Goal: Task Accomplishment & Management: Manage account settings

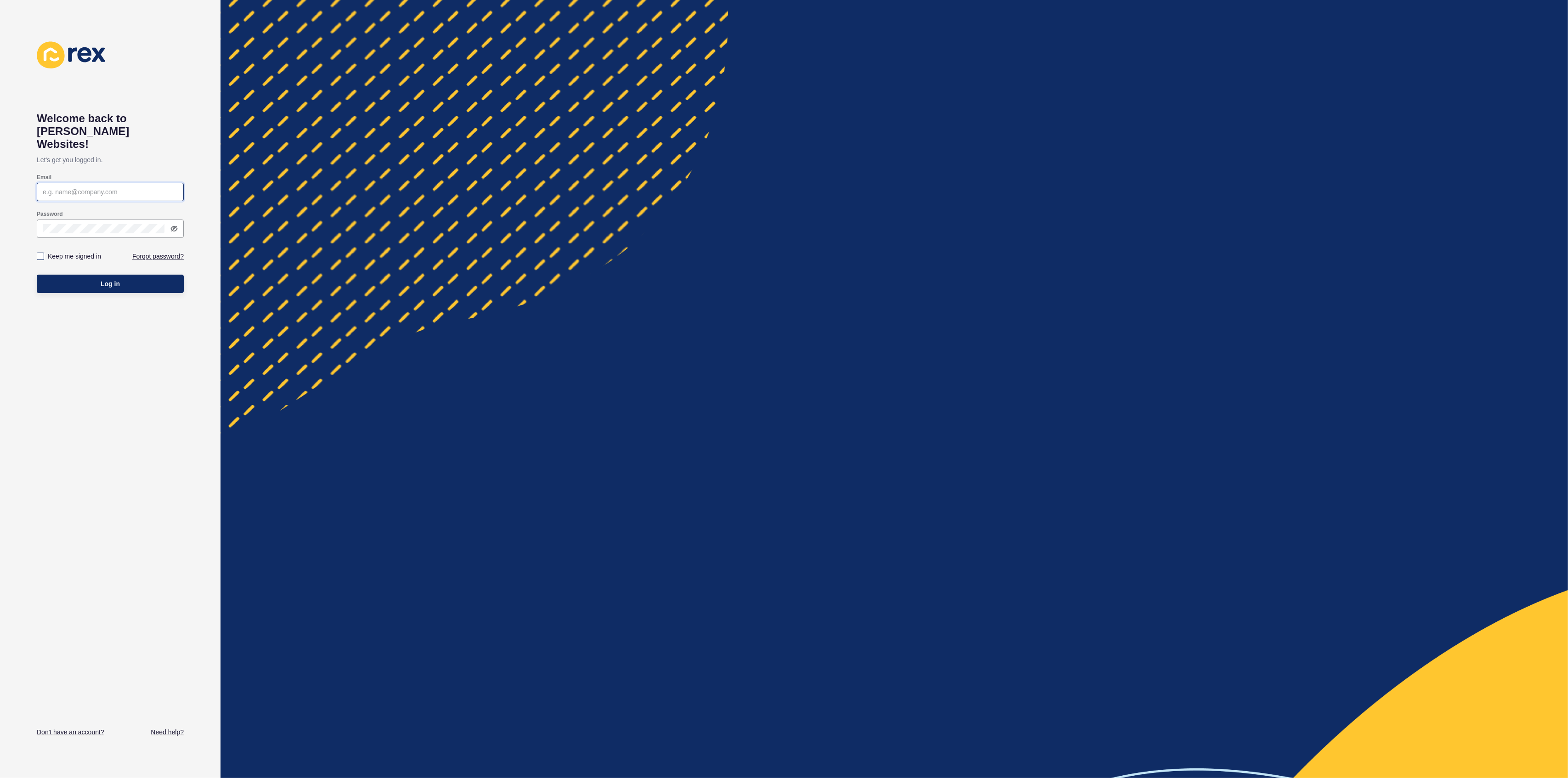
type input "[PERSON_NAME][EMAIL_ADDRESS][DOMAIN_NAME]"
click at [39, 253] on label at bounding box center [40, 256] width 7 height 7
click at [39, 253] on input "Keep me signed in" at bounding box center [42, 256] width 6 height 6
checkbox input "true"
click at [63, 275] on button "Log in" at bounding box center [110, 284] width 147 height 19
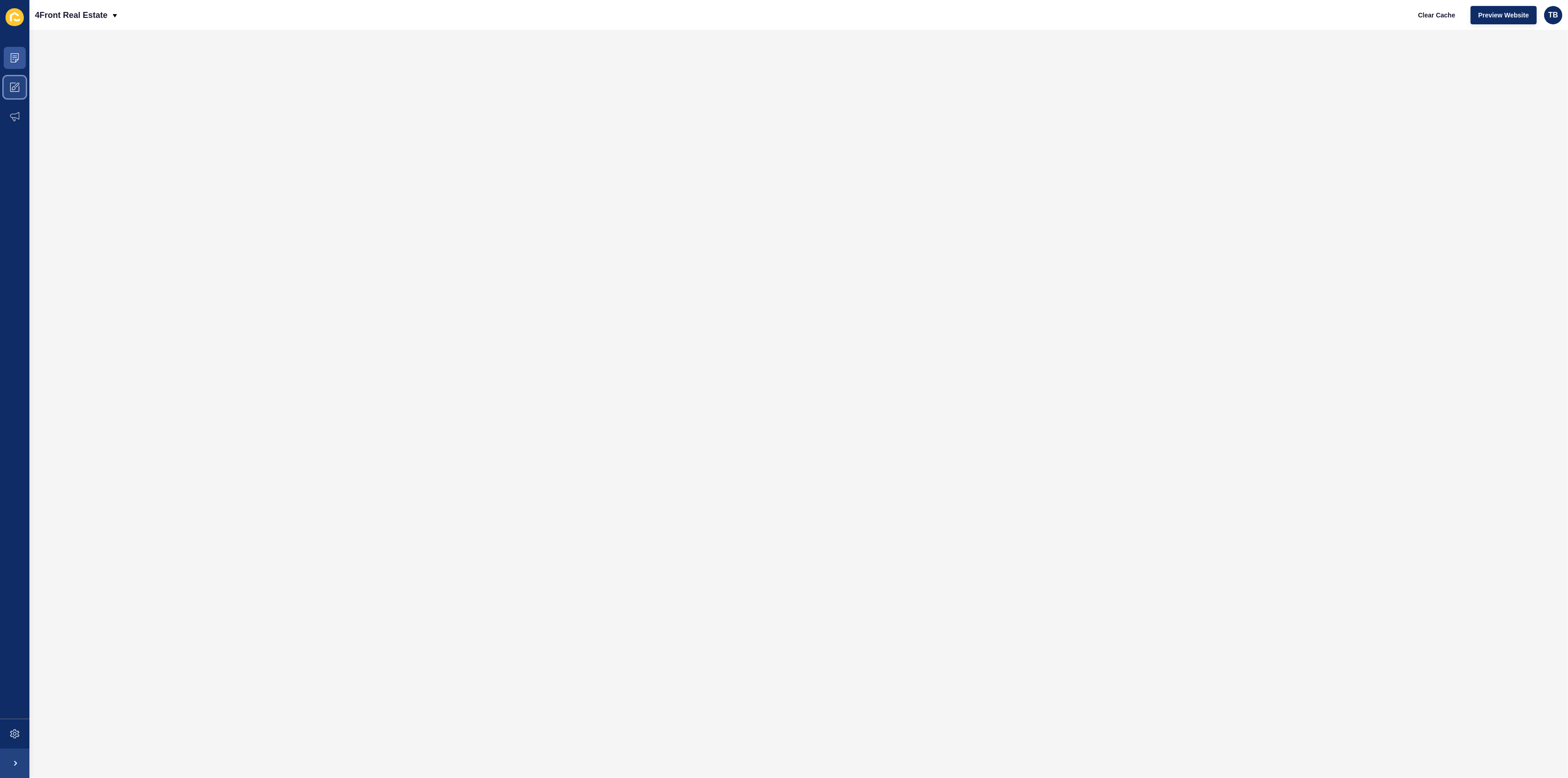
click at [15, 85] on icon at bounding box center [15, 87] width 9 height 9
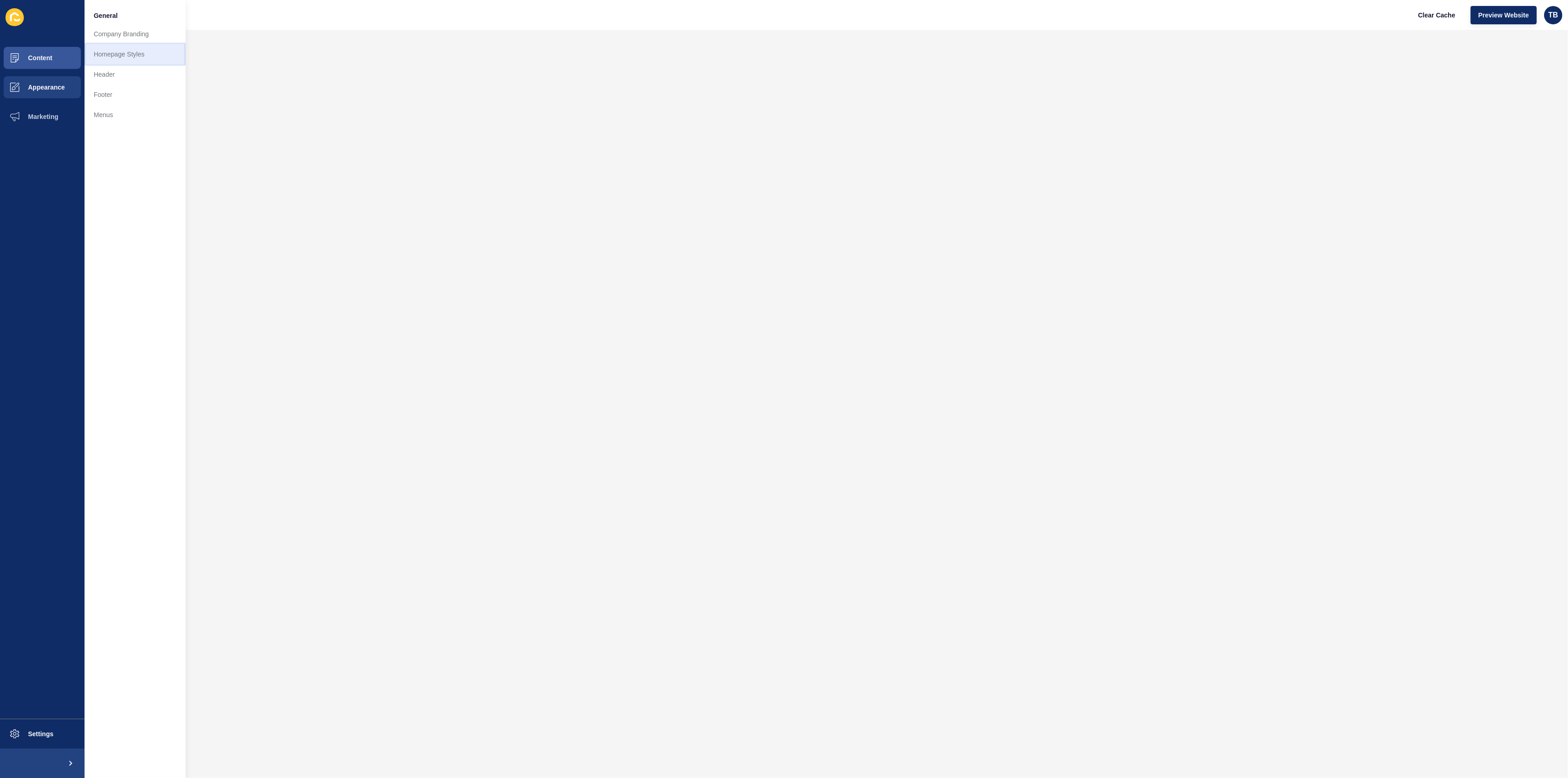
click at [127, 50] on link "Homepage Styles" at bounding box center [135, 54] width 101 height 20
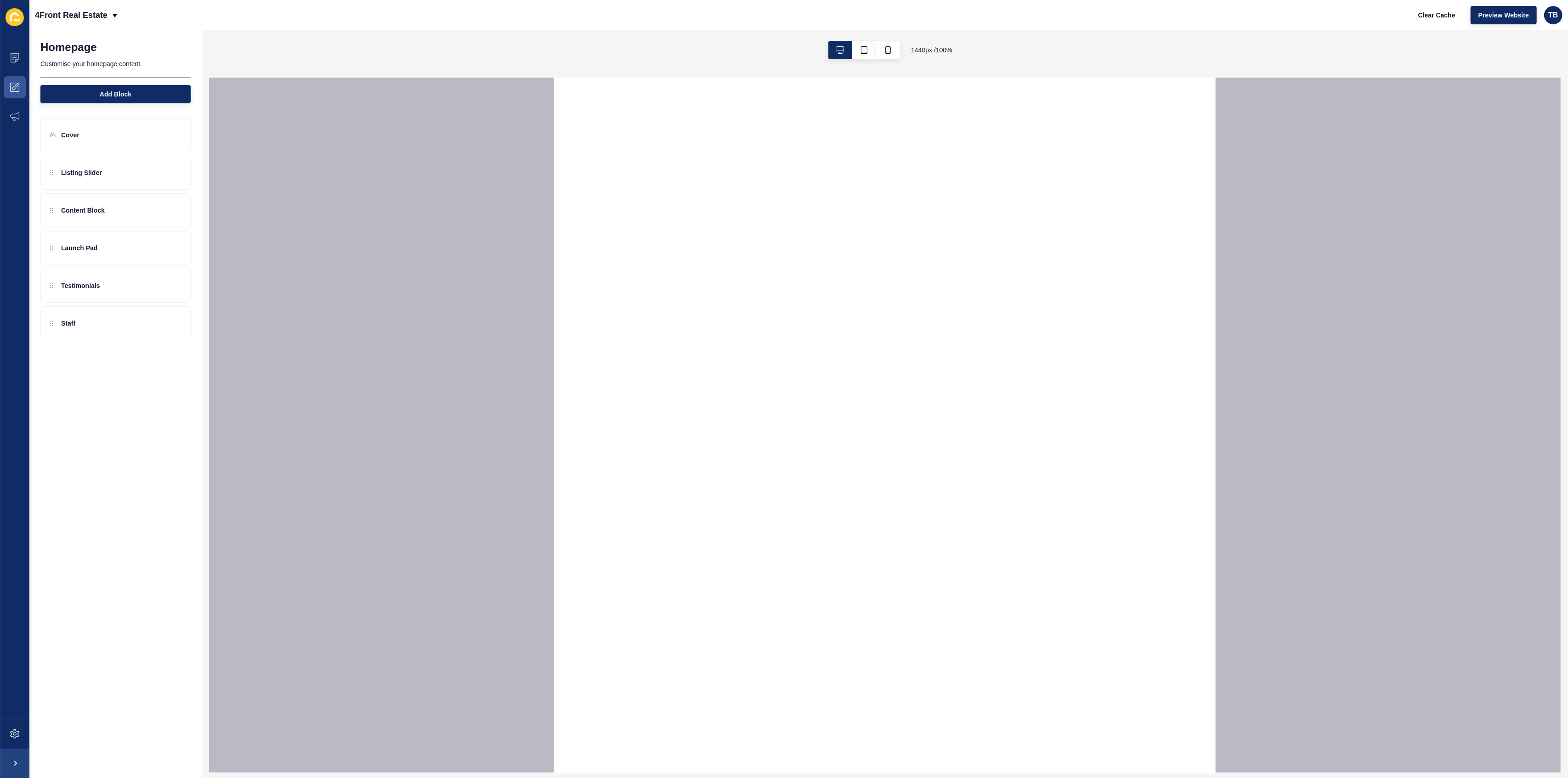
select select
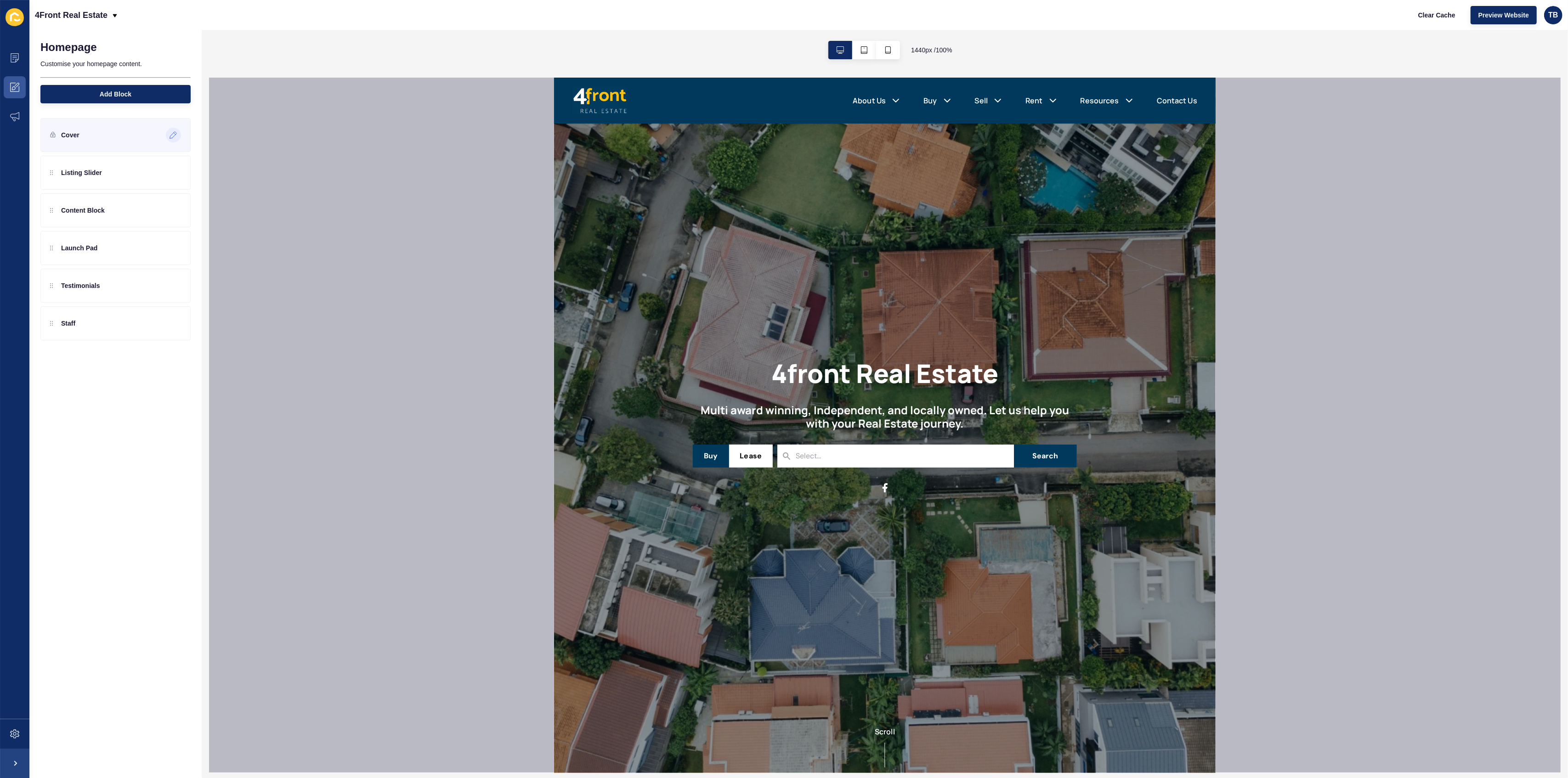
click at [175, 133] on icon at bounding box center [173, 135] width 8 height 7
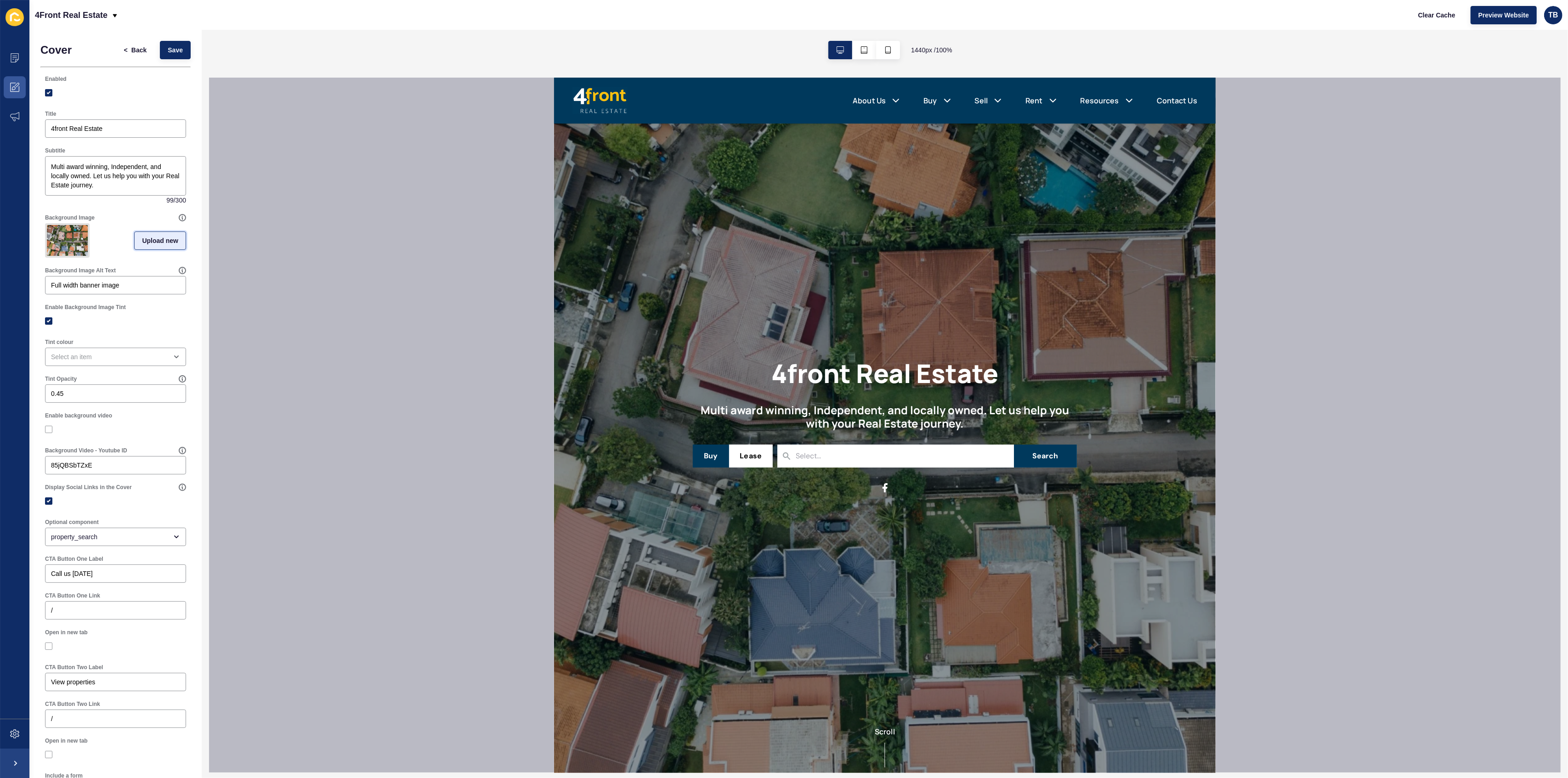
click at [148, 241] on span "Upload new" at bounding box center [160, 241] width 36 height 9
click at [123, 242] on span at bounding box center [115, 242] width 139 height 36
click at [46, 224] on input "Drag or click to upload" at bounding box center [46, 224] width 0 height 0
type input "C:\fakepath\18.jpg"
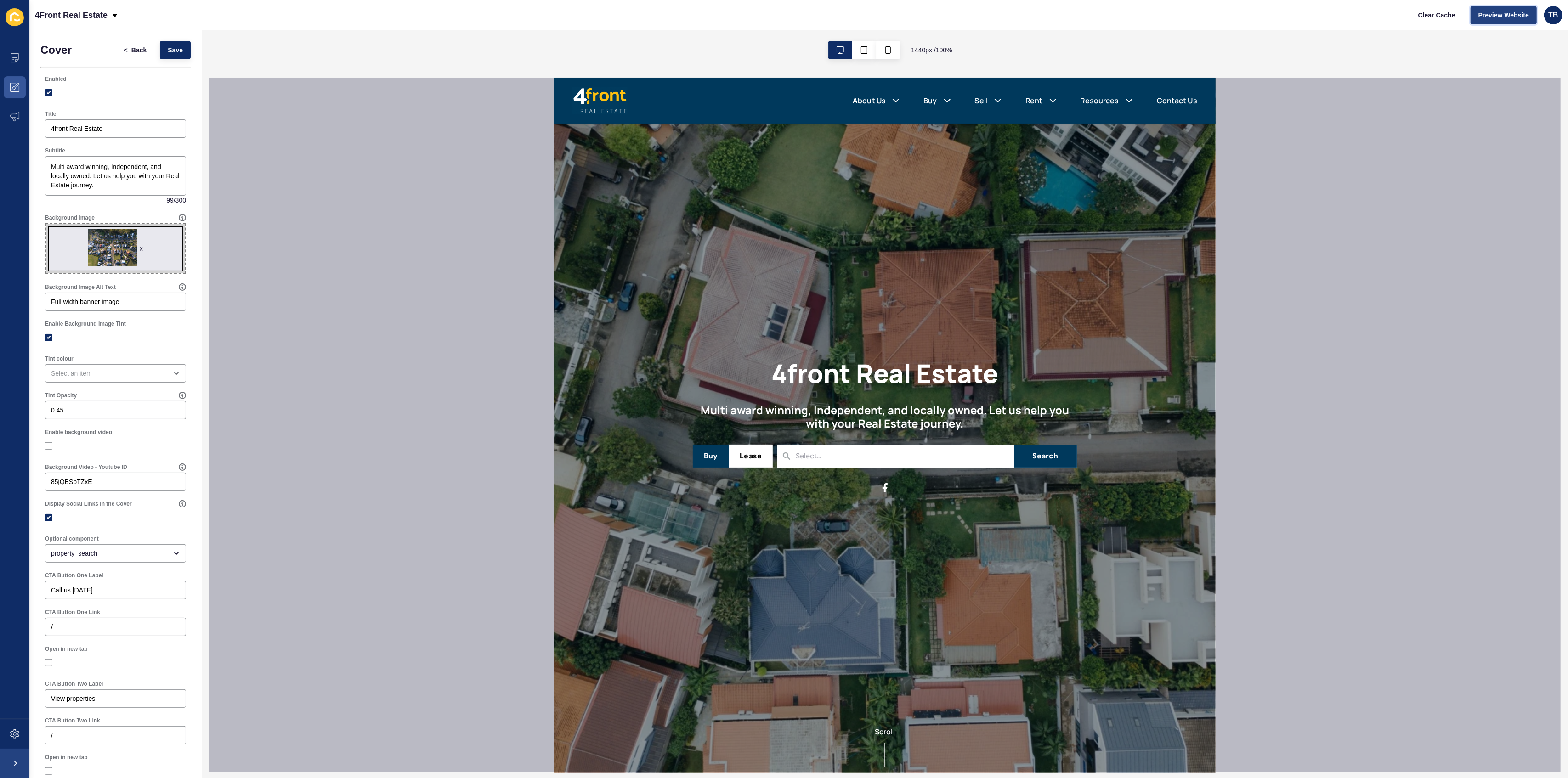
click at [1495, 16] on span "Preview Website" at bounding box center [1504, 15] width 51 height 9
click at [168, 54] on span "Save" at bounding box center [175, 50] width 15 height 9
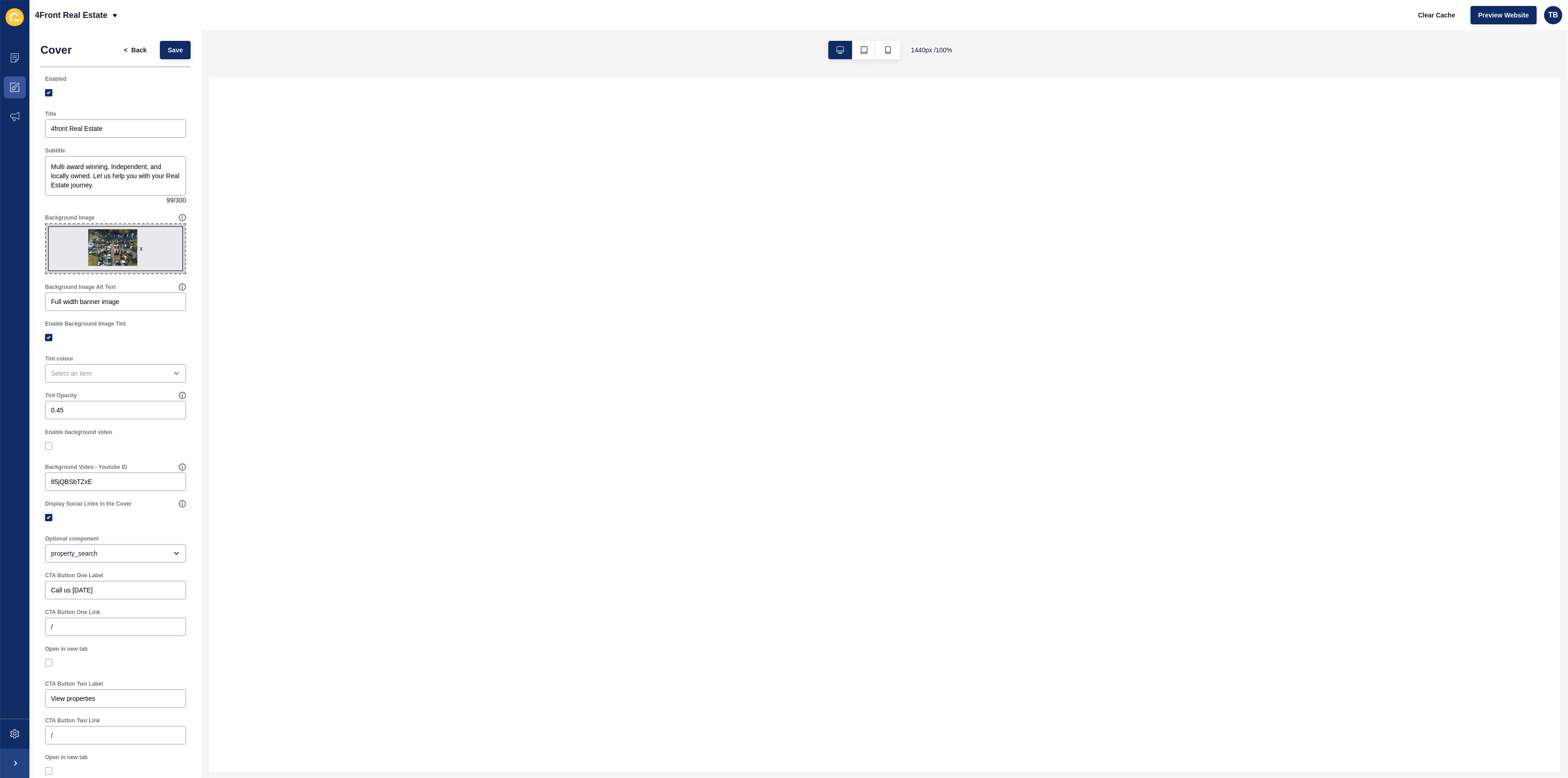
select select
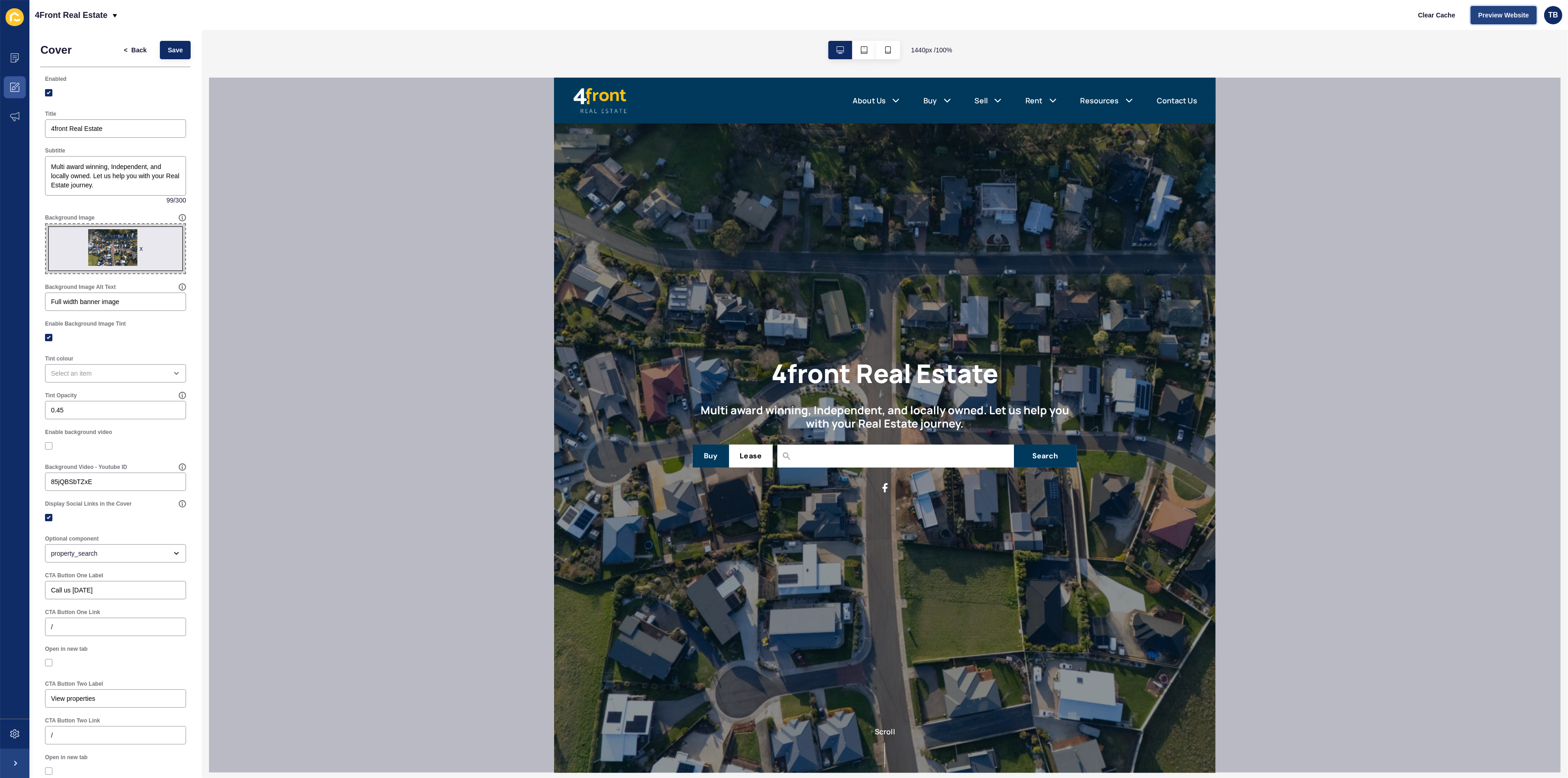
click at [1488, 16] on span "Preview Website" at bounding box center [1504, 15] width 51 height 9
click at [50, 337] on label at bounding box center [49, 337] width 7 height 7
click at [50, 337] on input "Enable Background Image Tint" at bounding box center [50, 337] width 6 height 6
checkbox input "false"
click at [168, 54] on span "Save" at bounding box center [175, 50] width 15 height 9
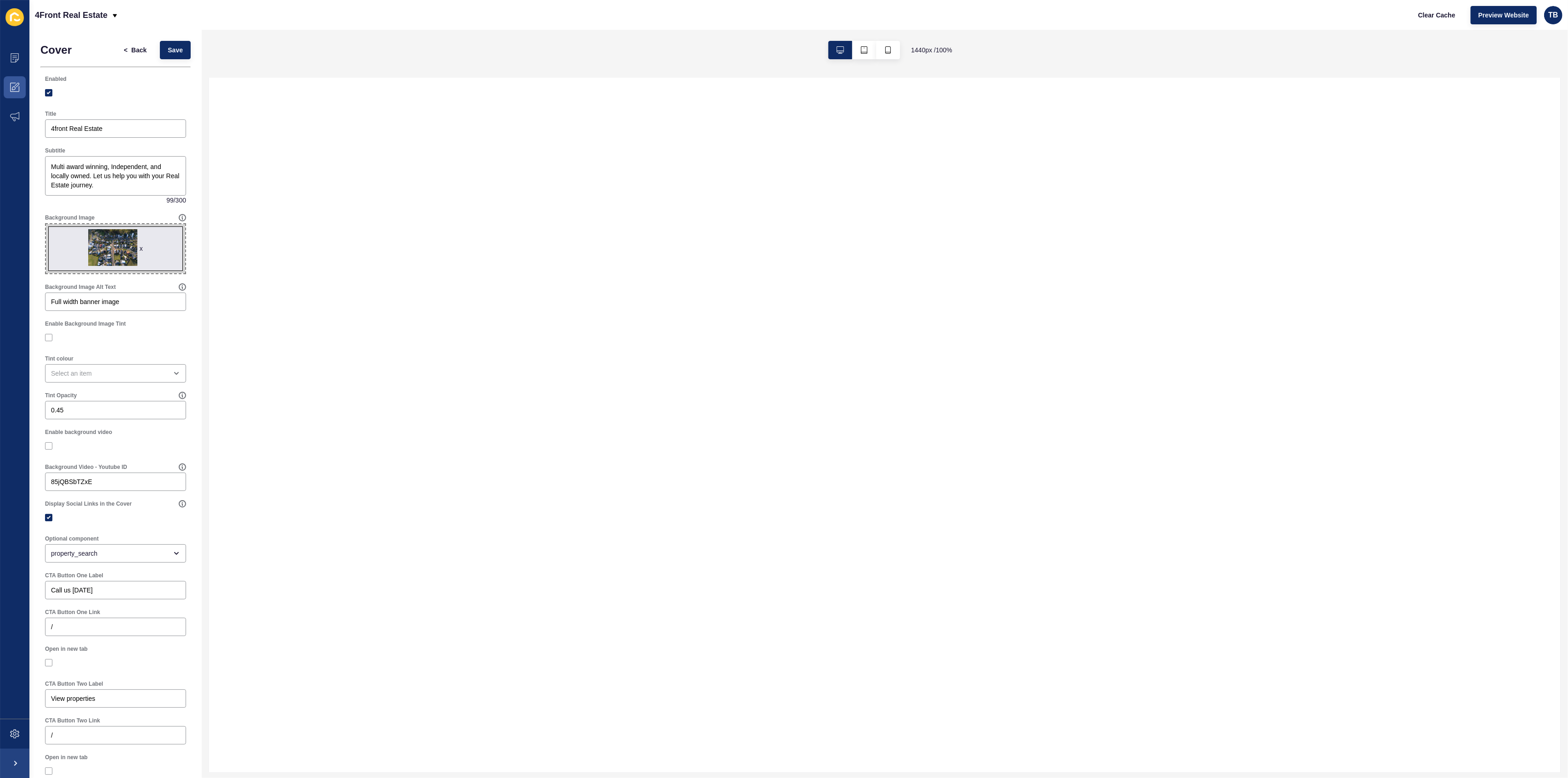
select select
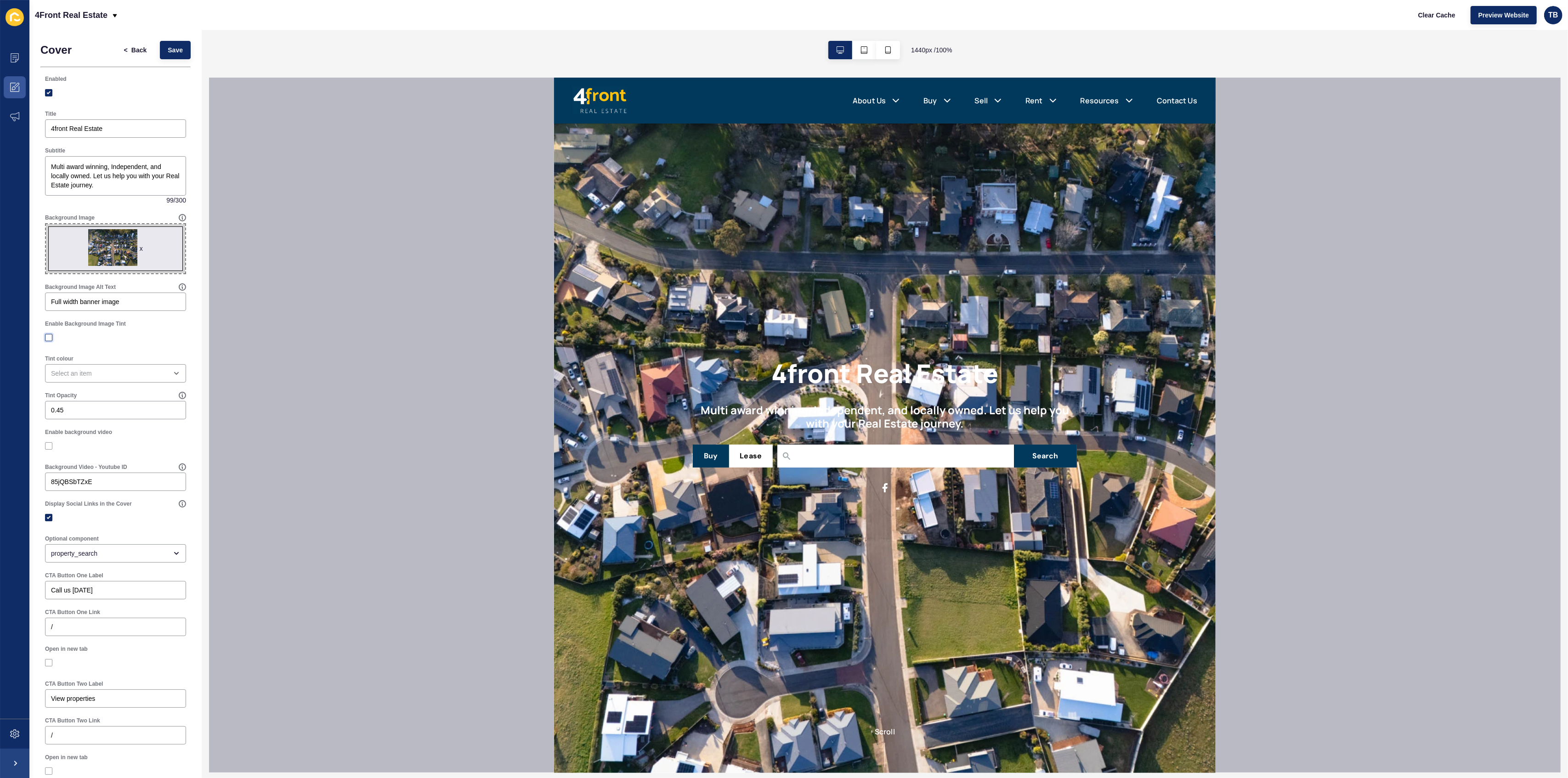
click at [47, 339] on label at bounding box center [49, 337] width 7 height 7
click at [47, 339] on input "Enable Background Image Tint" at bounding box center [50, 337] width 6 height 6
checkbox input "true"
click at [167, 408] on input "0.46" at bounding box center [116, 410] width 129 height 9
click at [167, 413] on input "0.45" at bounding box center [116, 410] width 129 height 9
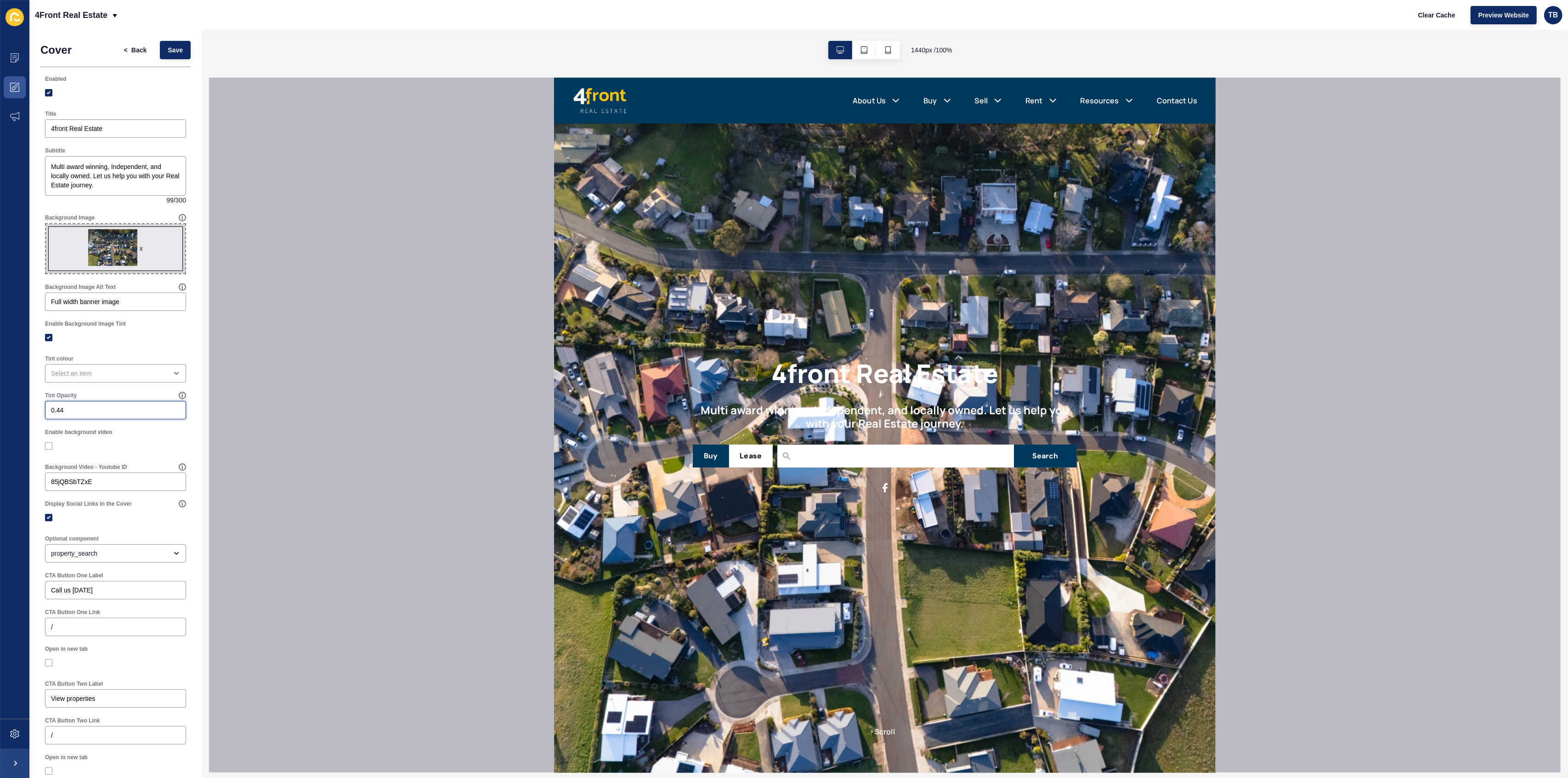
click at [167, 413] on input "0.44" at bounding box center [116, 410] width 129 height 9
click at [167, 413] on input "0.43" at bounding box center [116, 410] width 129 height 9
click at [167, 413] on input "0.42" at bounding box center [116, 410] width 129 height 9
click at [167, 413] on input "0.41" at bounding box center [116, 410] width 129 height 9
type input "0.4"
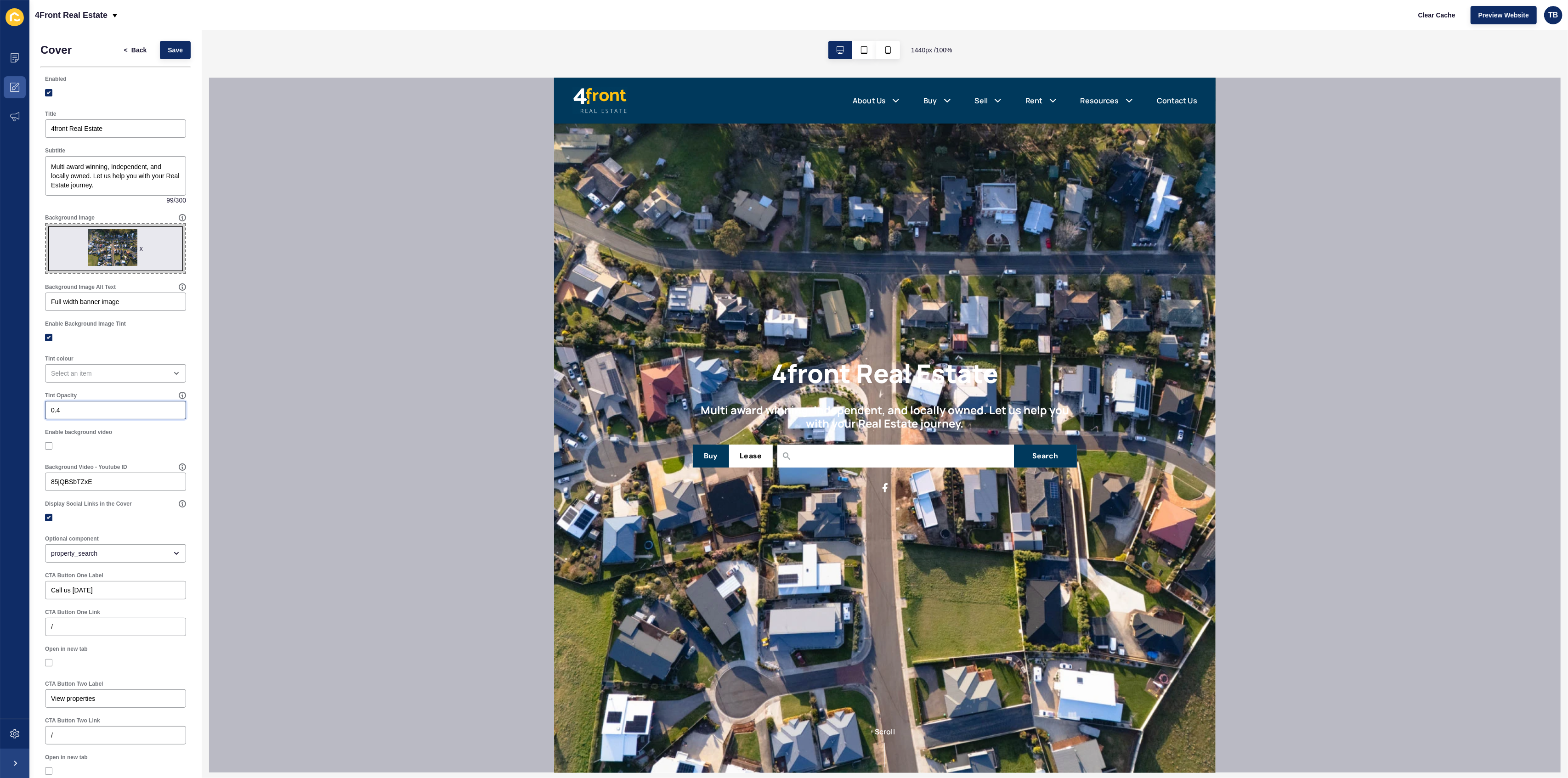
click at [167, 413] on input "0.4" at bounding box center [116, 410] width 129 height 9
click at [164, 57] on button "Save" at bounding box center [175, 50] width 30 height 19
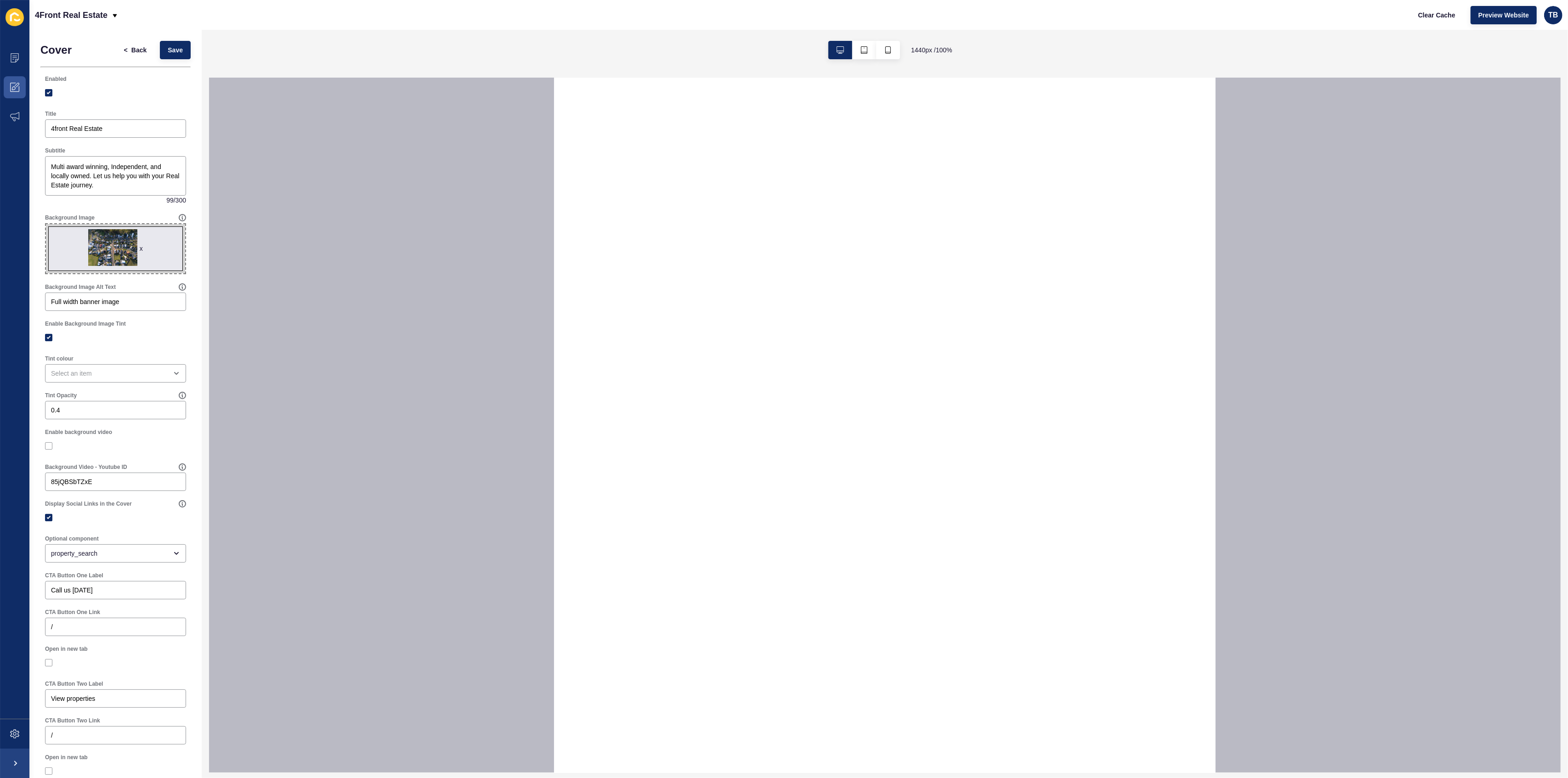
select select
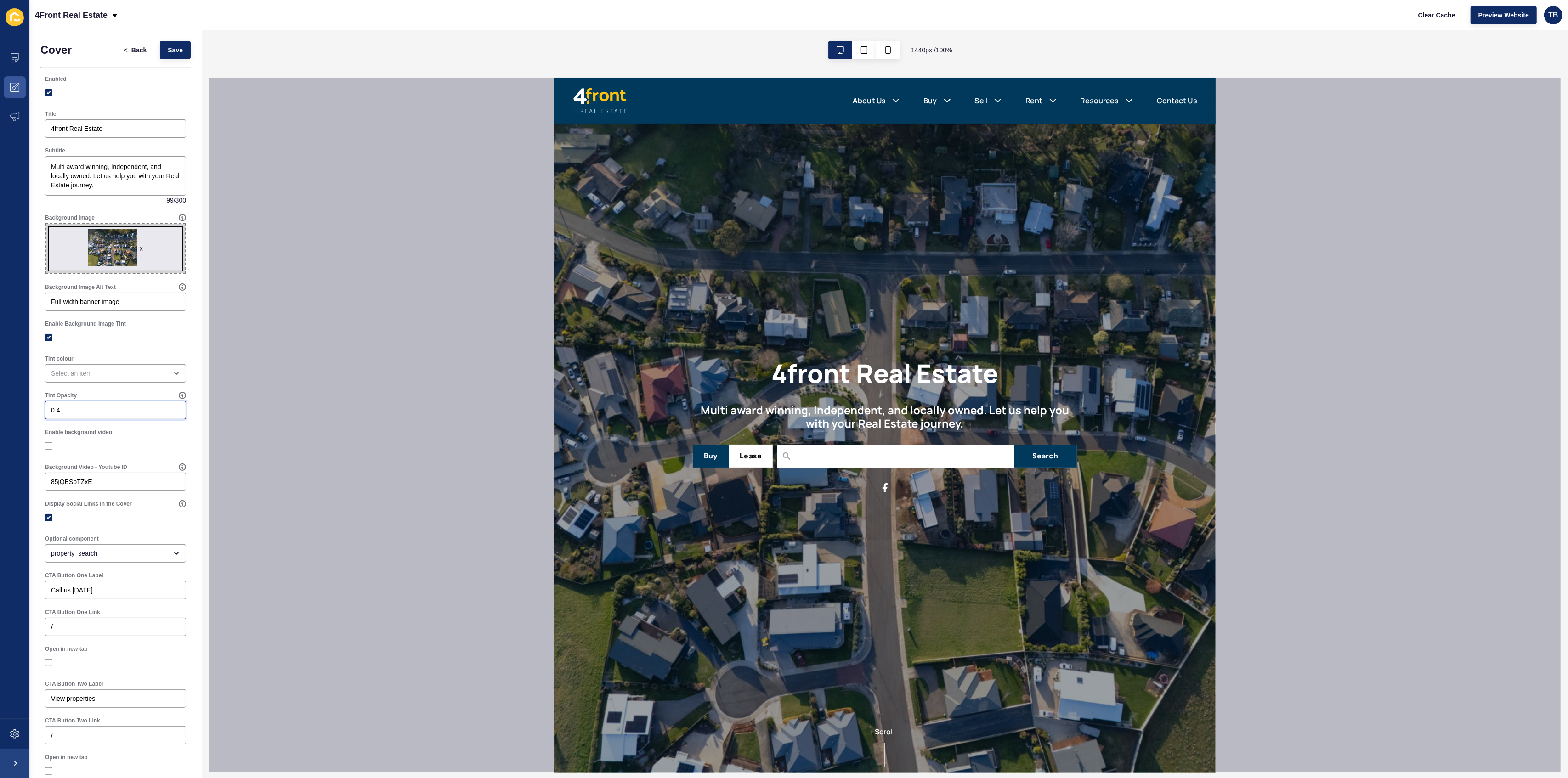
click at [94, 406] on input "0.4" at bounding box center [116, 410] width 129 height 9
type input "0.6"
click at [171, 50] on span "Save" at bounding box center [175, 50] width 15 height 9
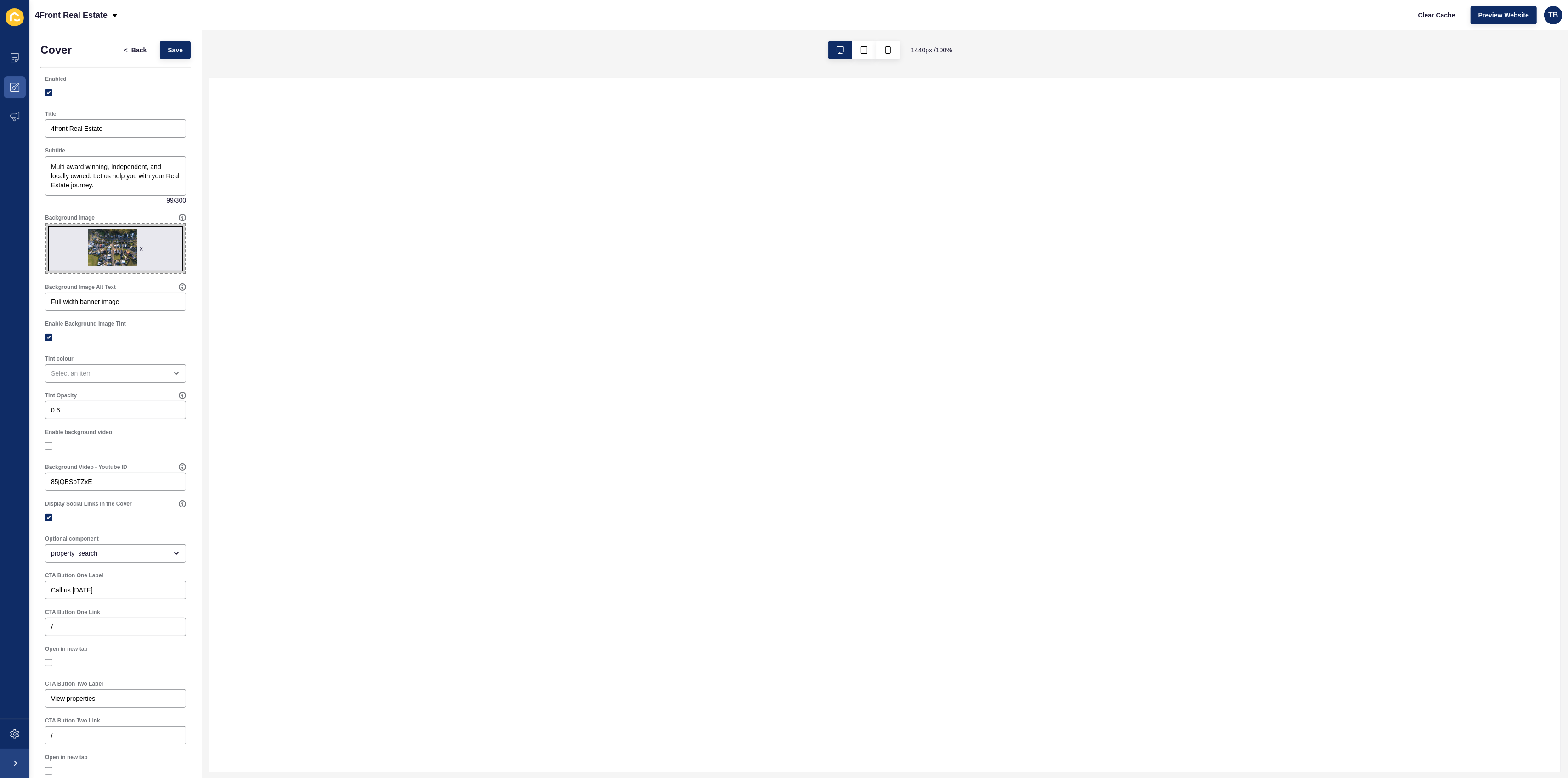
select select
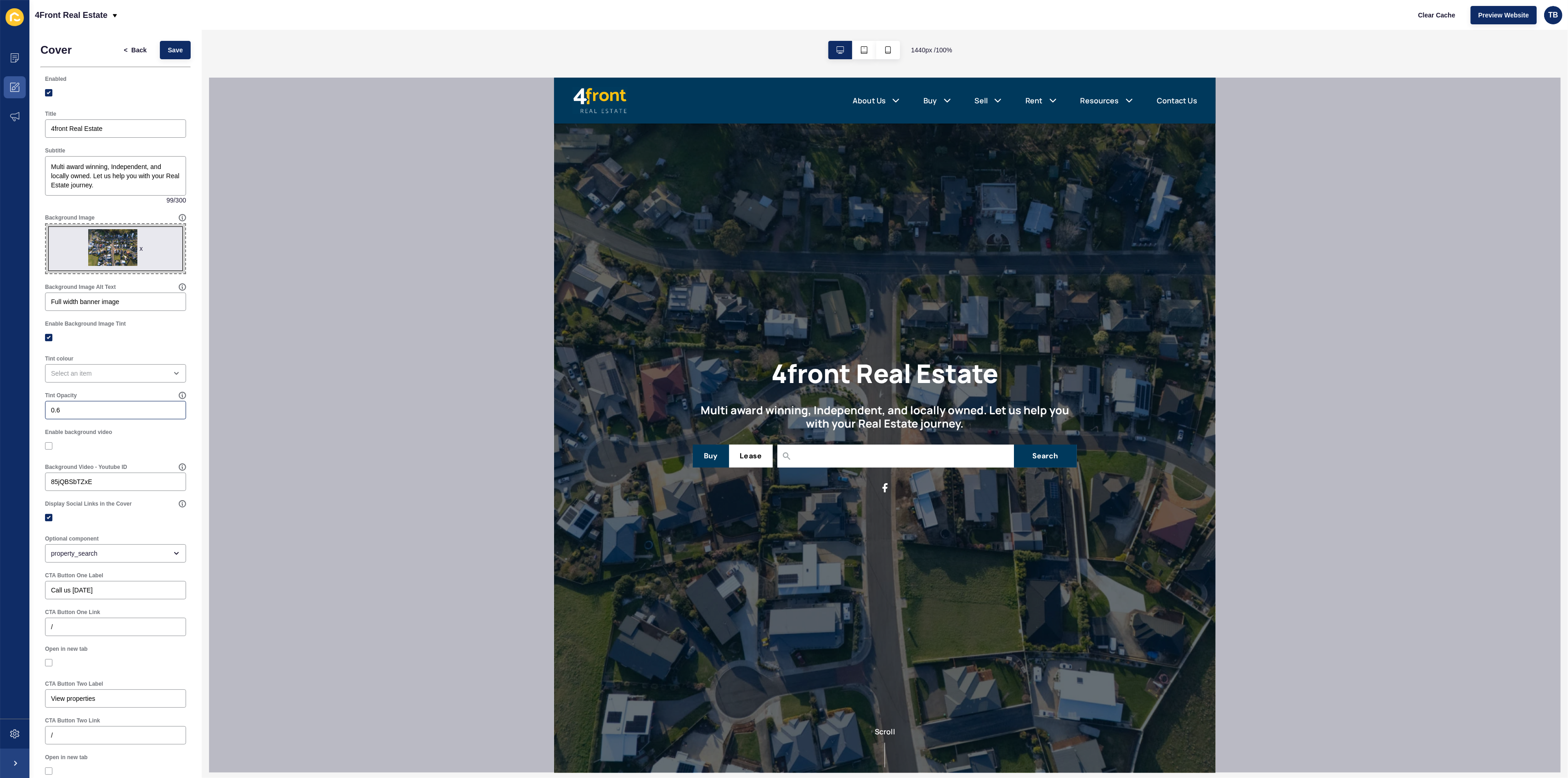
click at [104, 418] on div "0.6" at bounding box center [116, 410] width 141 height 19
type input "0.2"
click at [168, 47] on span "Save" at bounding box center [175, 50] width 15 height 9
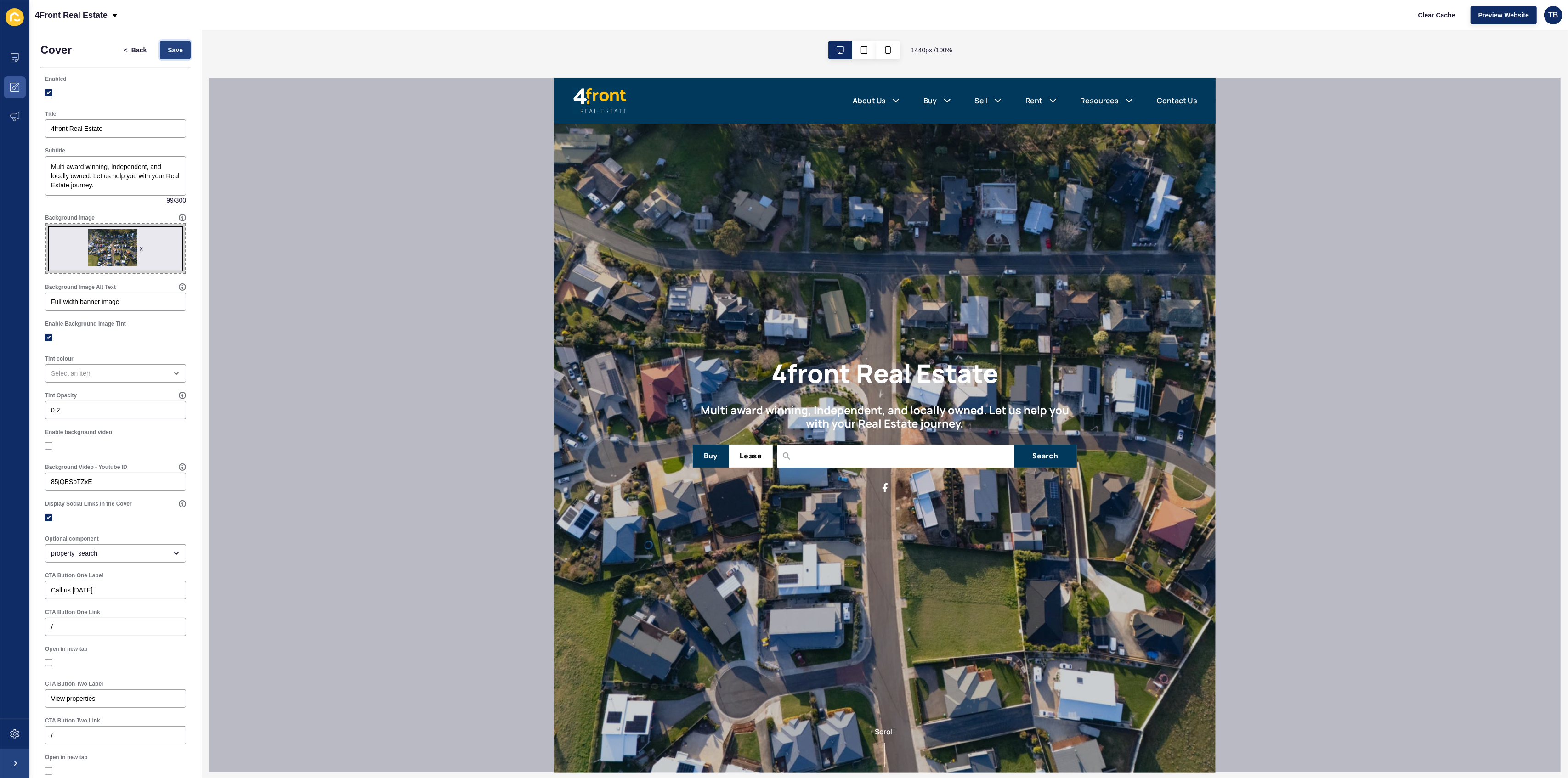
click at [168, 50] on span "Save" at bounding box center [175, 50] width 15 height 9
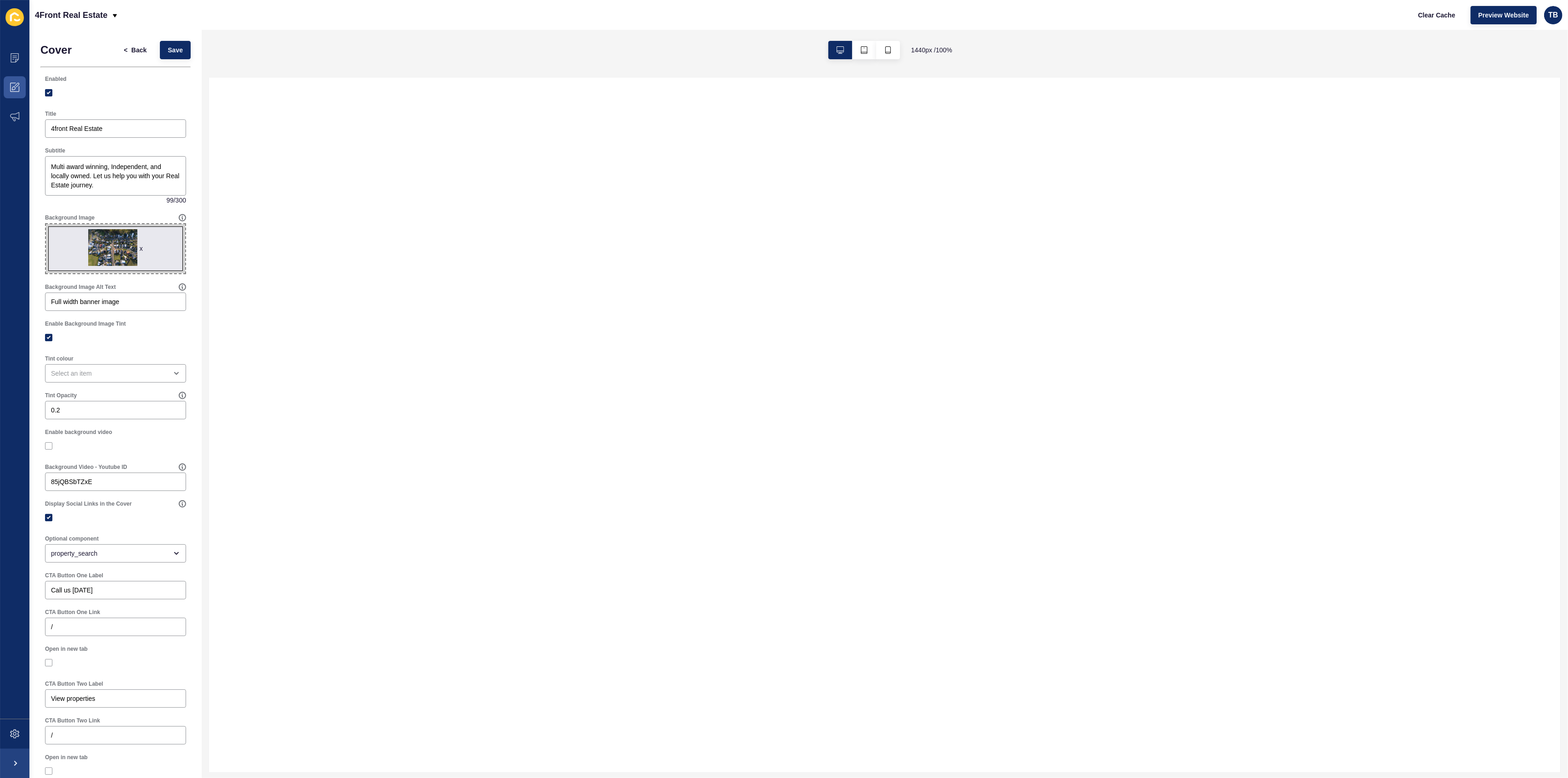
select select
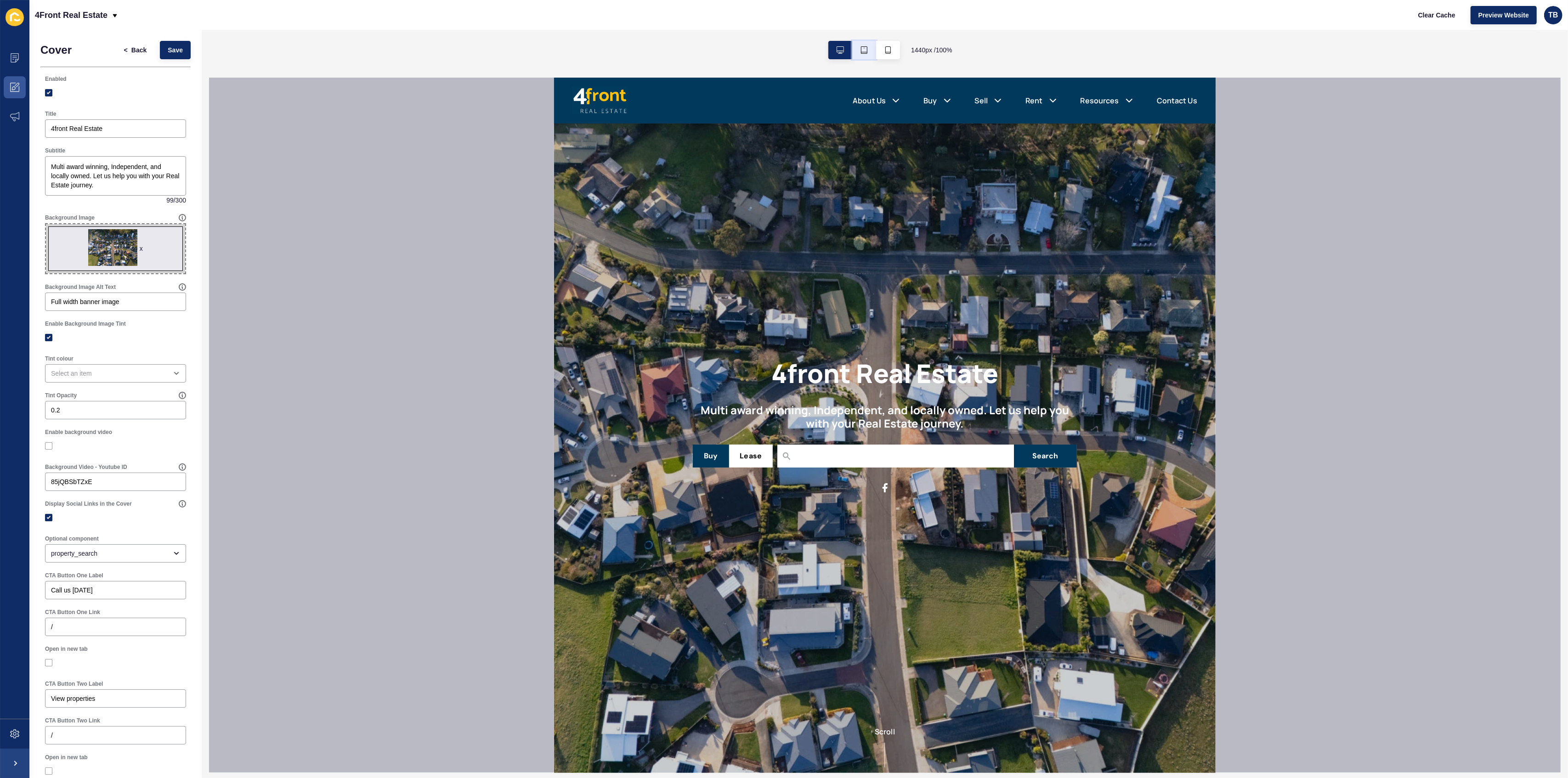
click at [867, 47] on icon "button" at bounding box center [865, 50] width 7 height 7
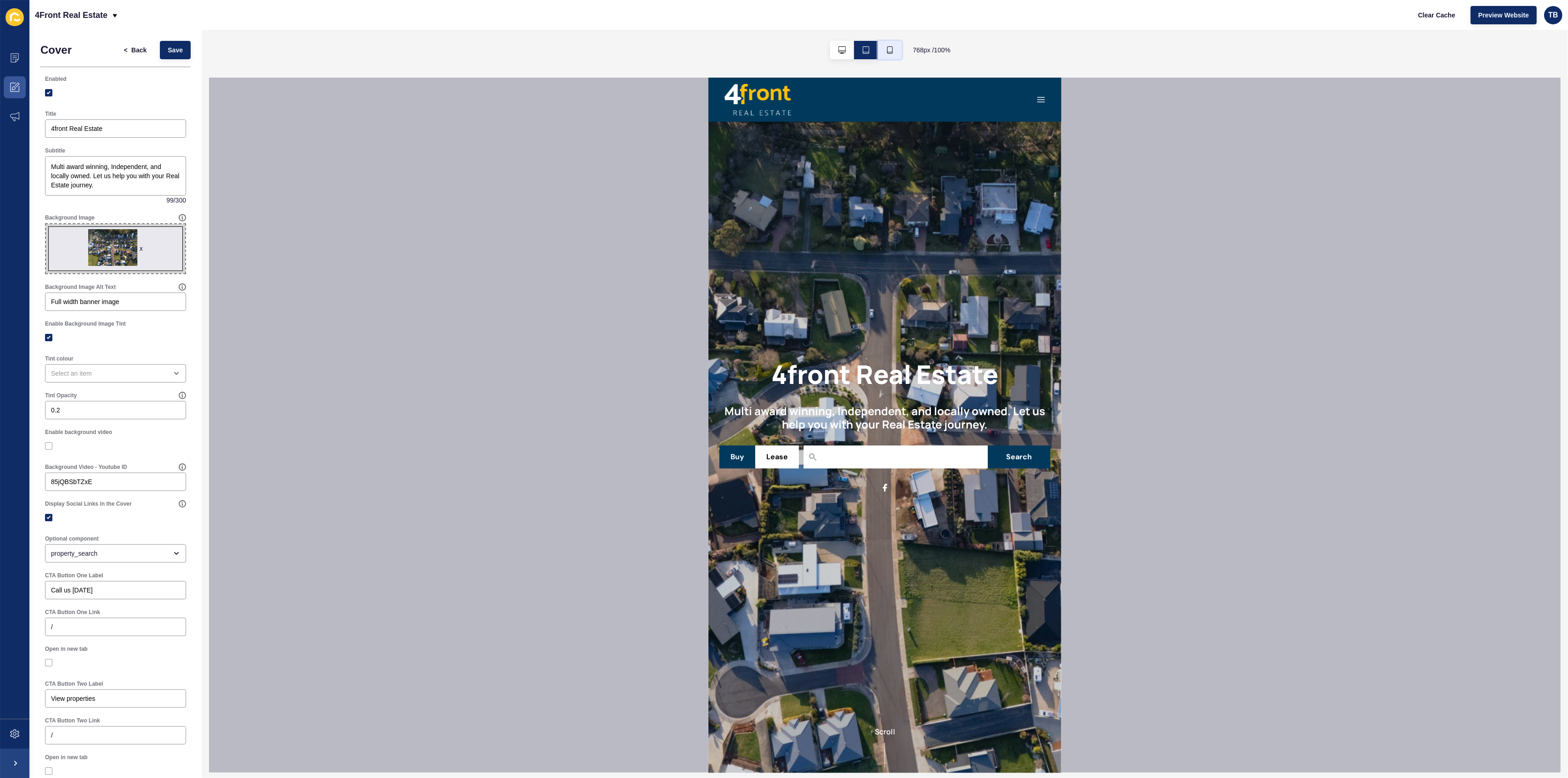
click at [891, 45] on button "button" at bounding box center [890, 50] width 24 height 19
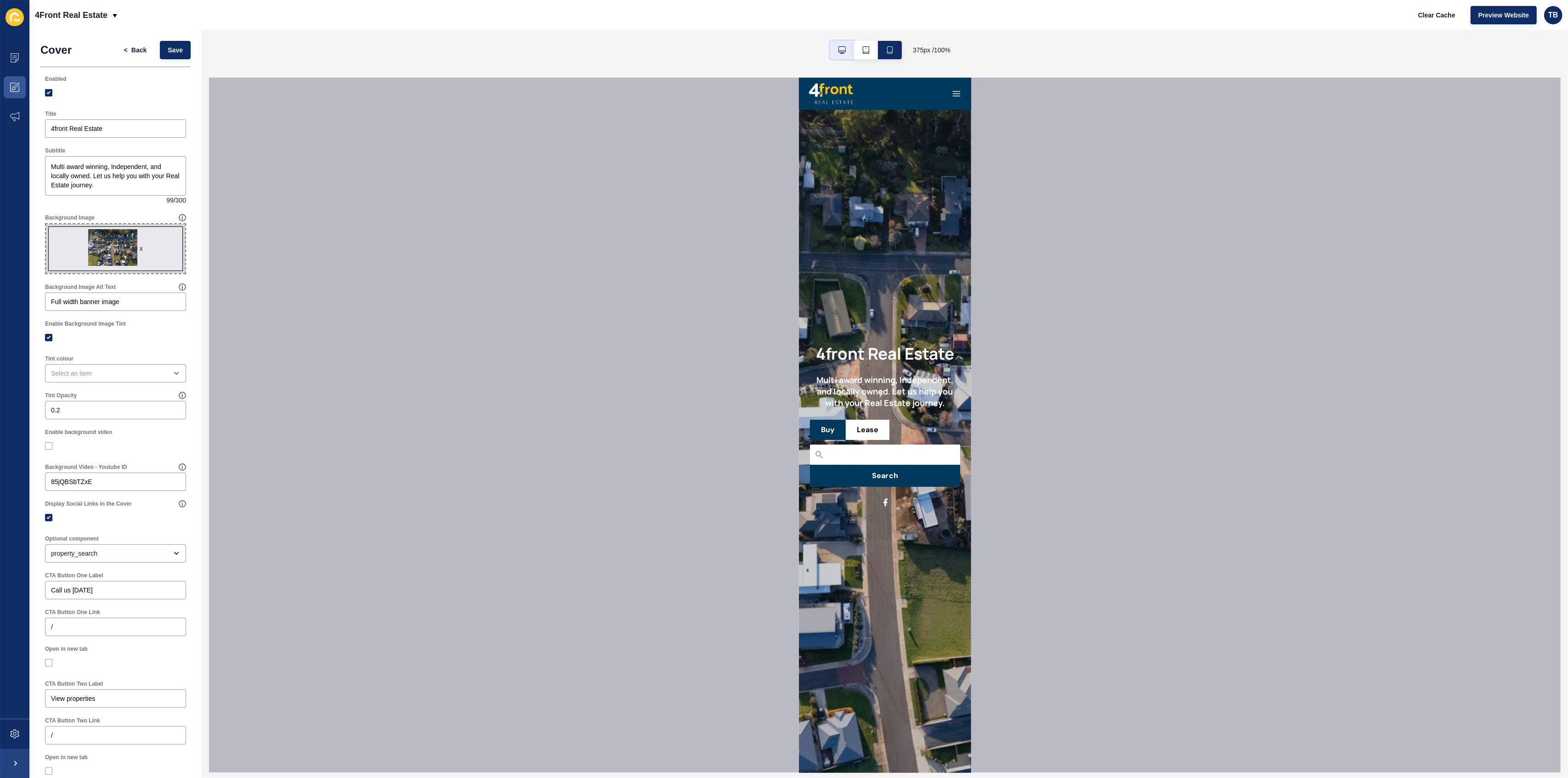
click at [841, 50] on icon "button" at bounding box center [842, 50] width 7 height 7
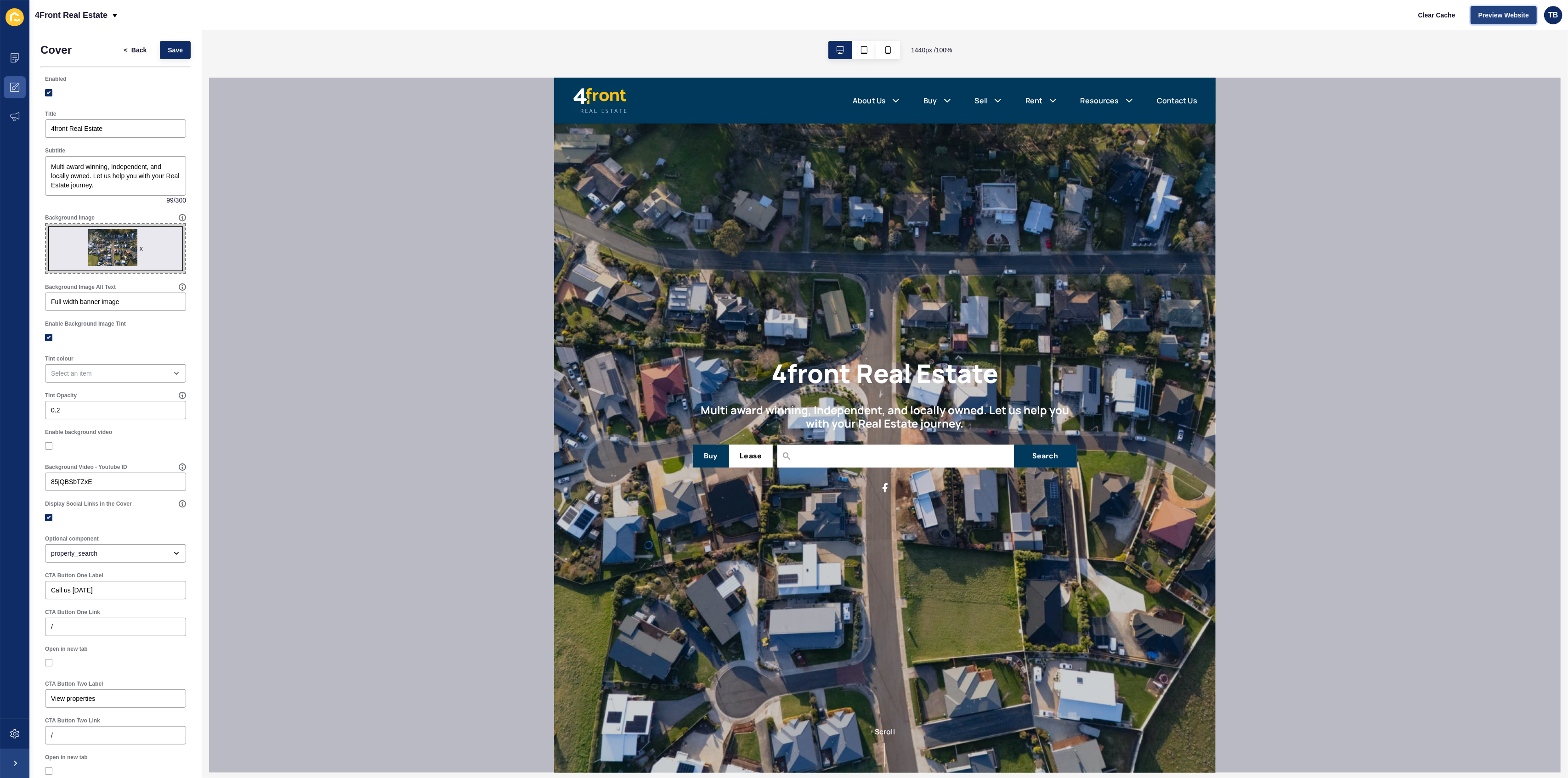
click at [1511, 11] on span "Preview Website" at bounding box center [1504, 15] width 51 height 9
click at [1430, 15] on span "Clear Cache" at bounding box center [1437, 15] width 37 height 9
click at [1522, 9] on button "Preview Website" at bounding box center [1503, 15] width 66 height 19
click at [277, 175] on div at bounding box center [885, 424] width 1352 height 695
click at [140, 248] on div "x" at bounding box center [141, 248] width 3 height 9
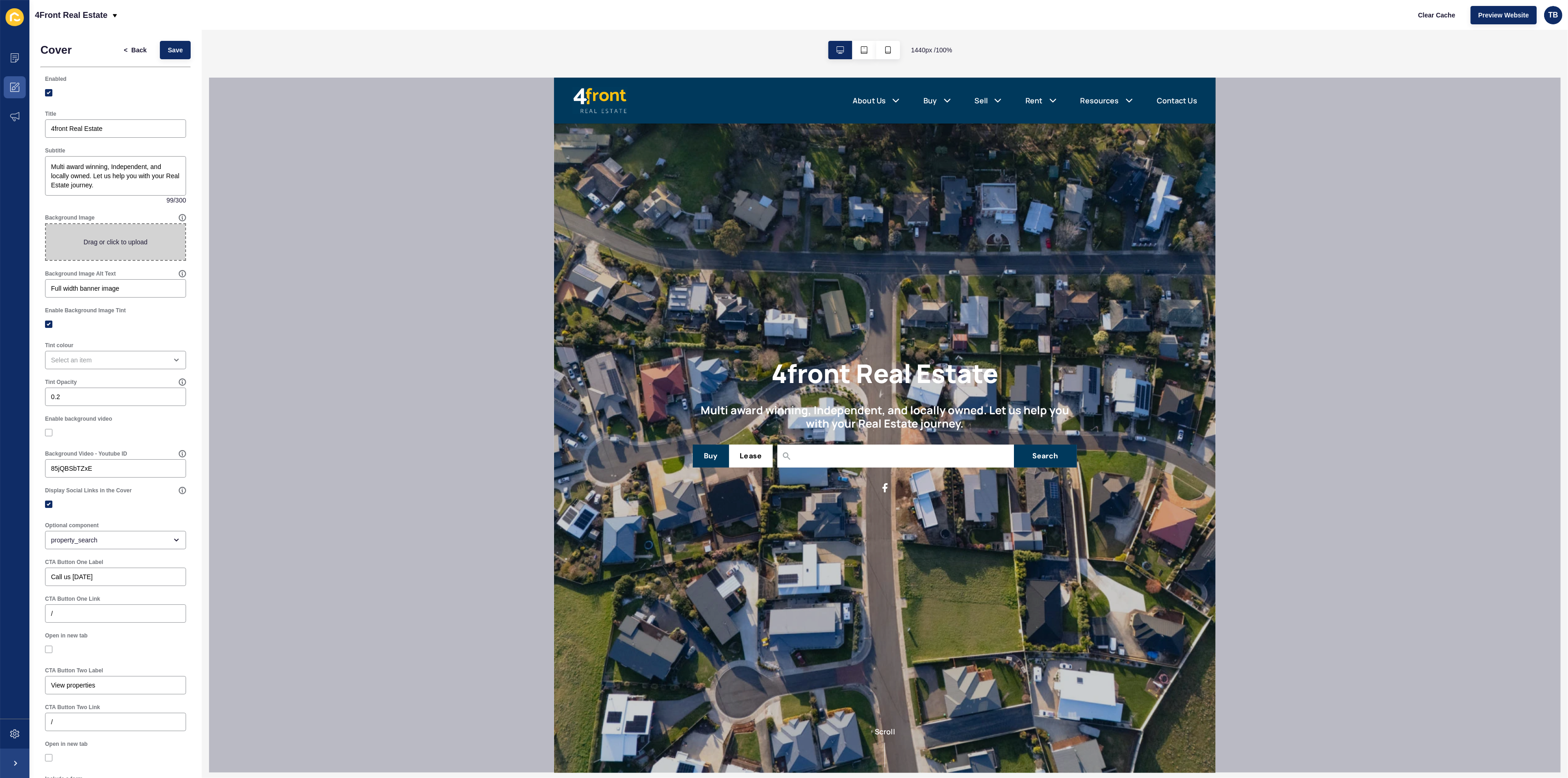
click at [117, 241] on span at bounding box center [115, 242] width 139 height 36
click at [46, 224] on input "Drag or click to upload" at bounding box center [46, 224] width 0 height 0
type input "C:\fakepath\5.jpg"
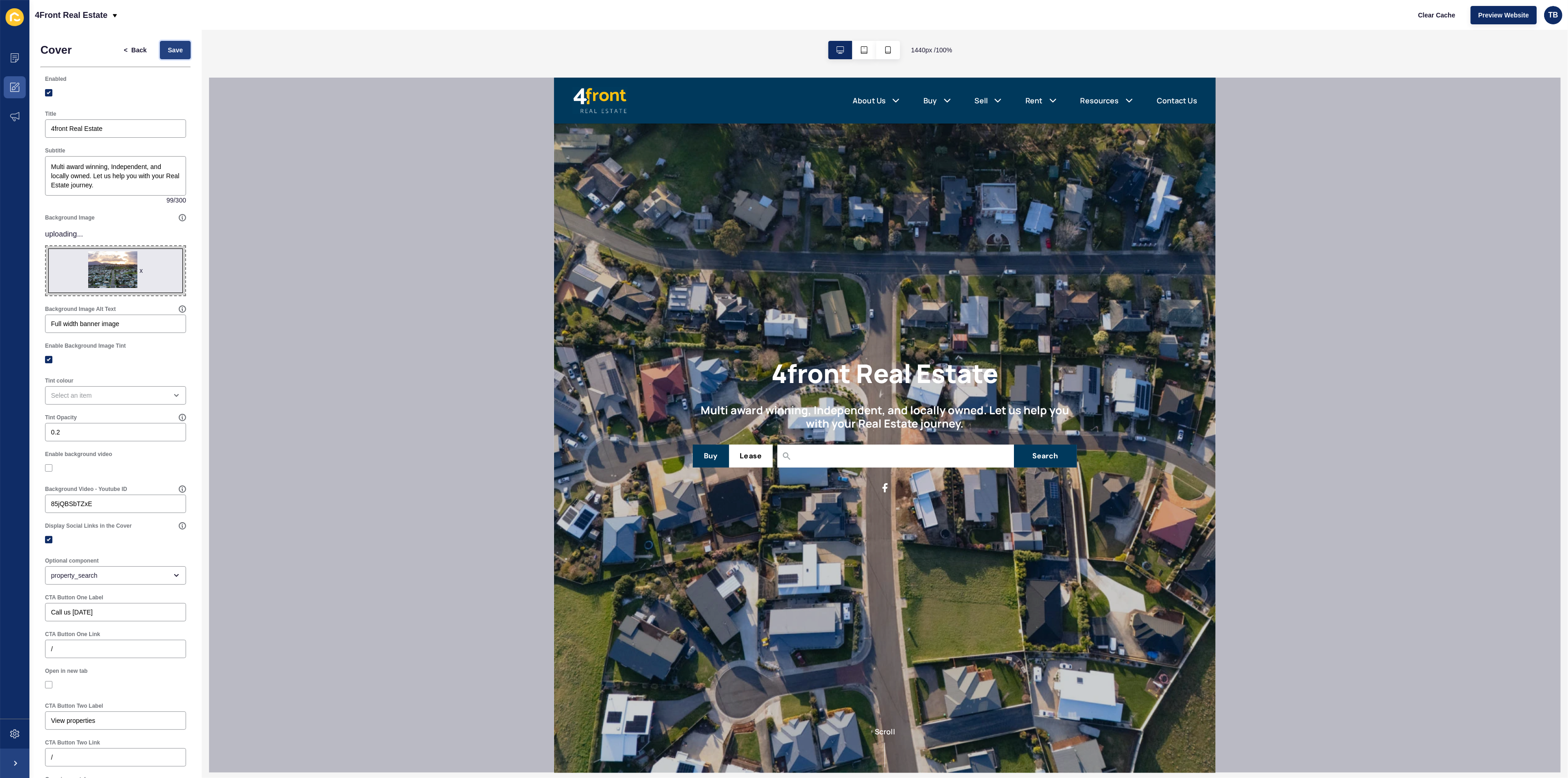
click at [168, 50] on span "Save" at bounding box center [175, 50] width 15 height 9
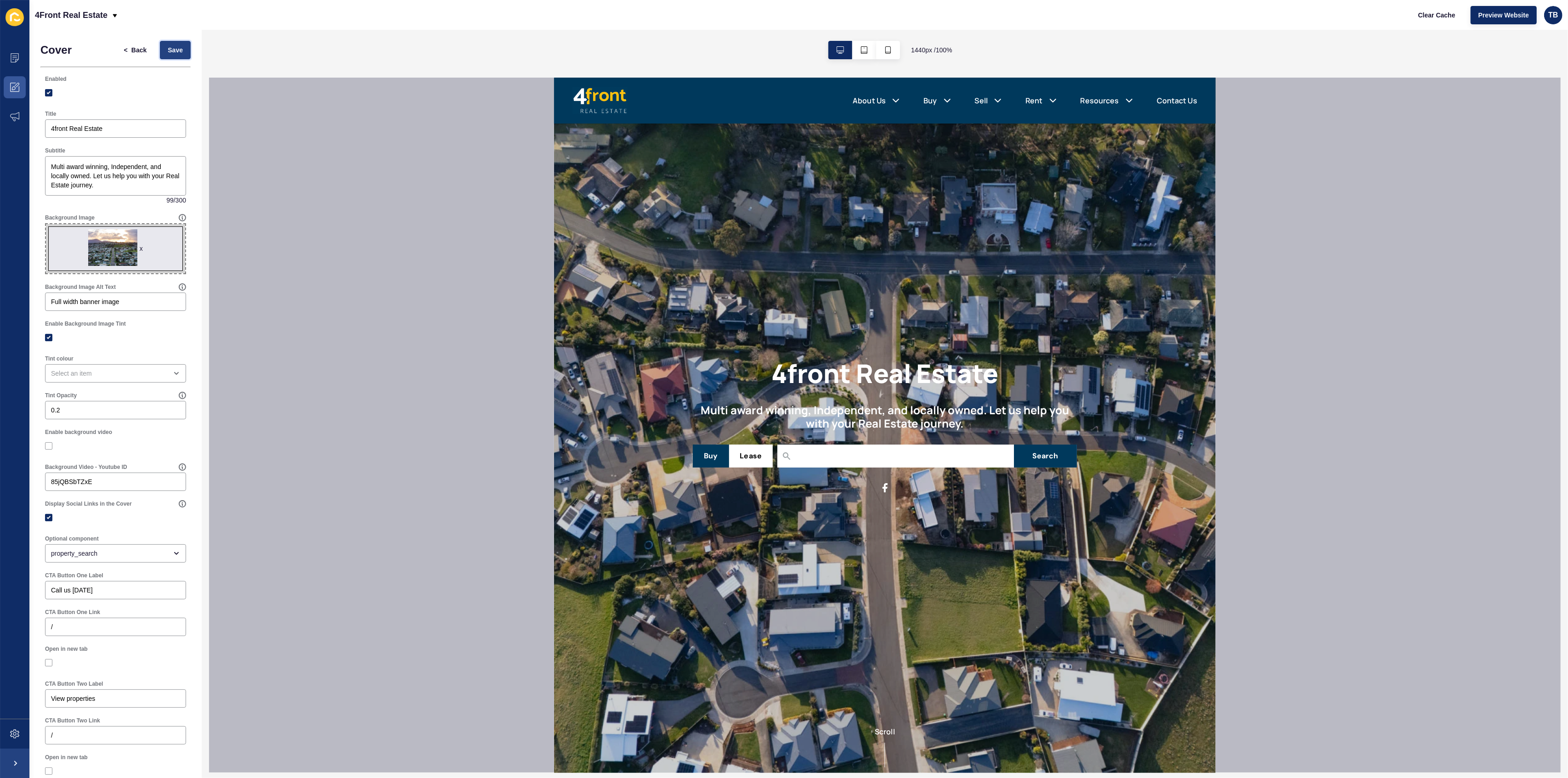
click at [168, 46] on span "Save" at bounding box center [175, 50] width 15 height 9
click at [865, 49] on icon "button" at bounding box center [865, 50] width 7 height 7
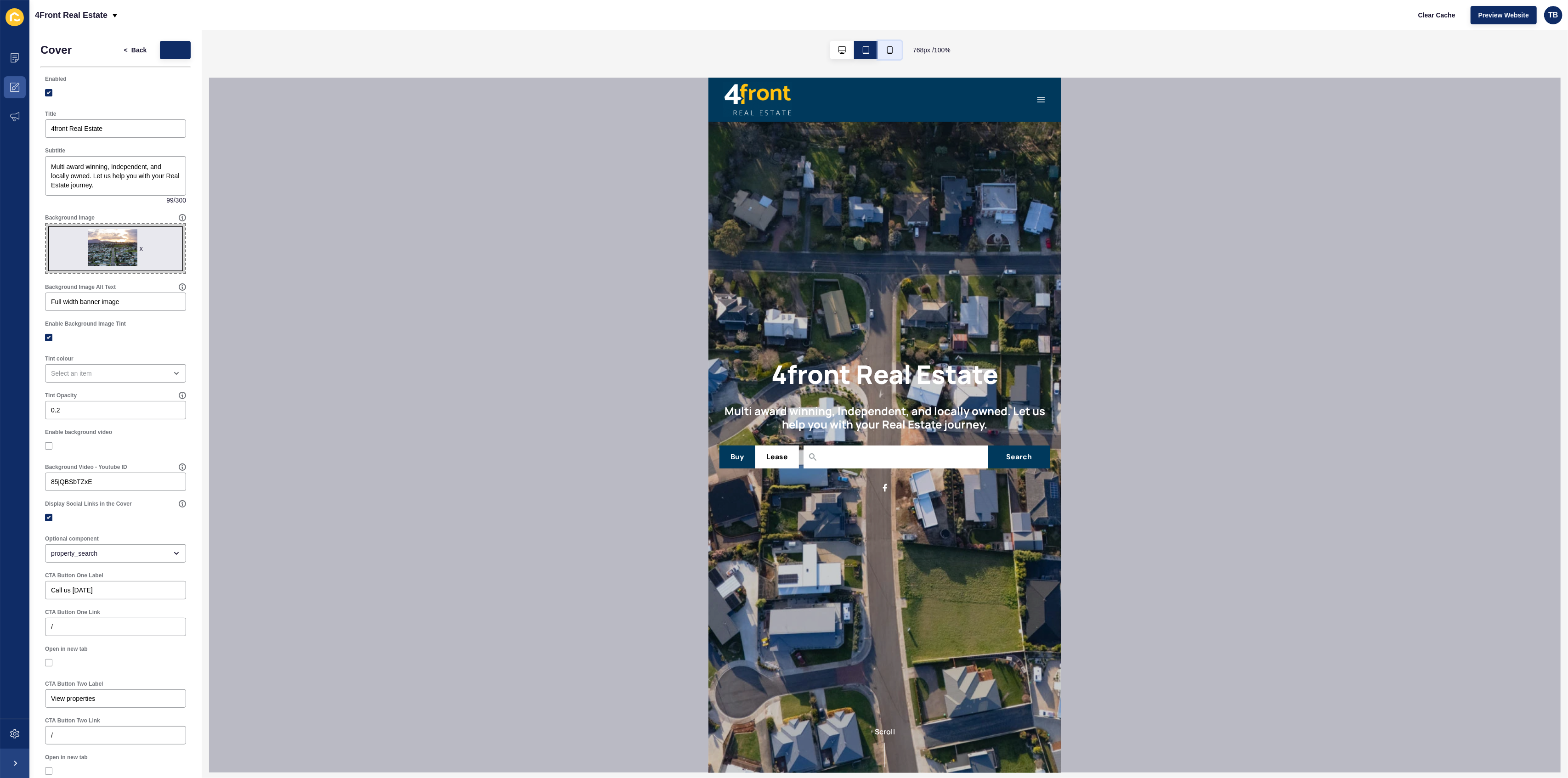
click at [899, 47] on button "button" at bounding box center [890, 50] width 24 height 19
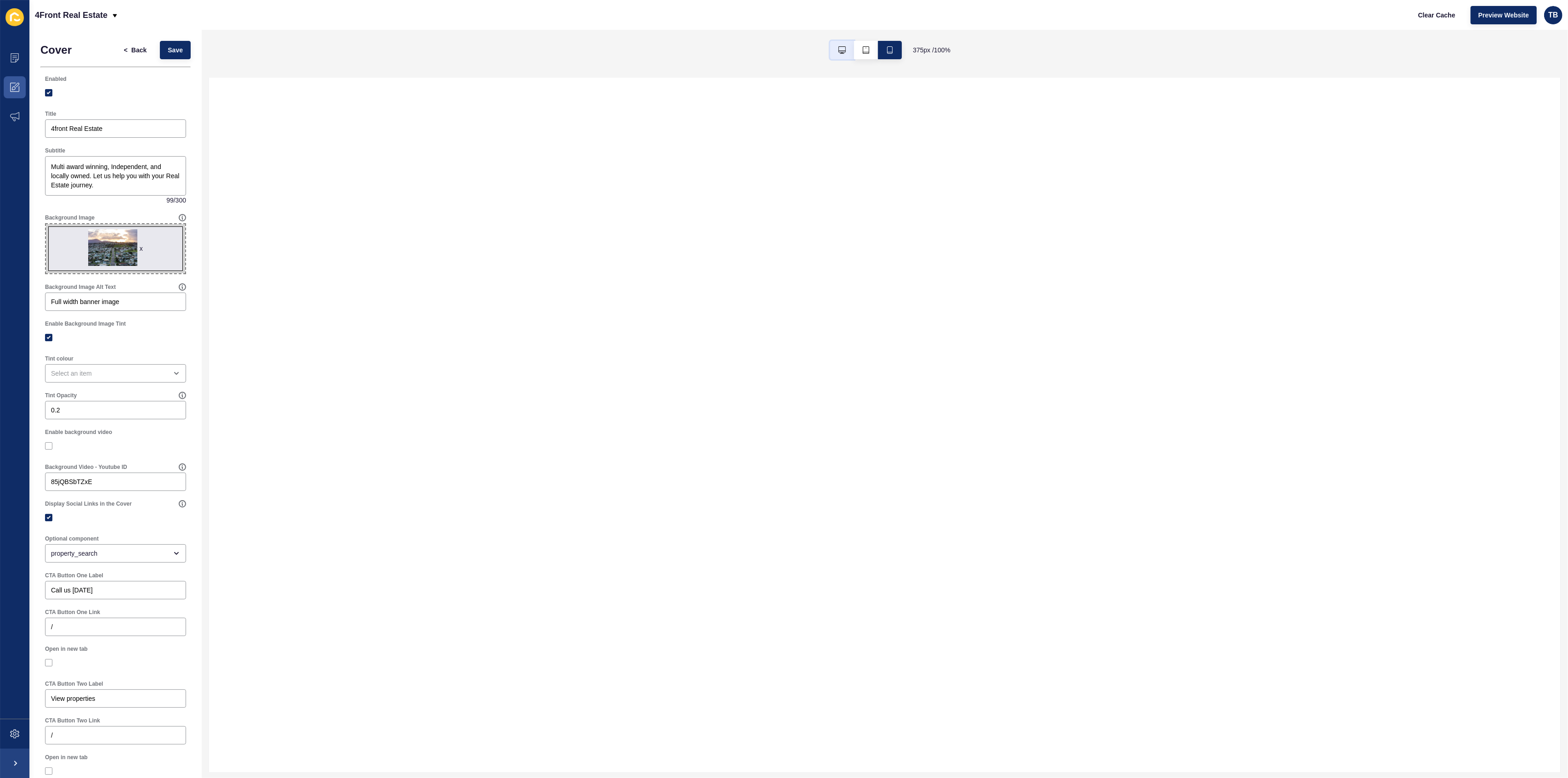
click at [842, 45] on button "button" at bounding box center [842, 50] width 24 height 19
select select
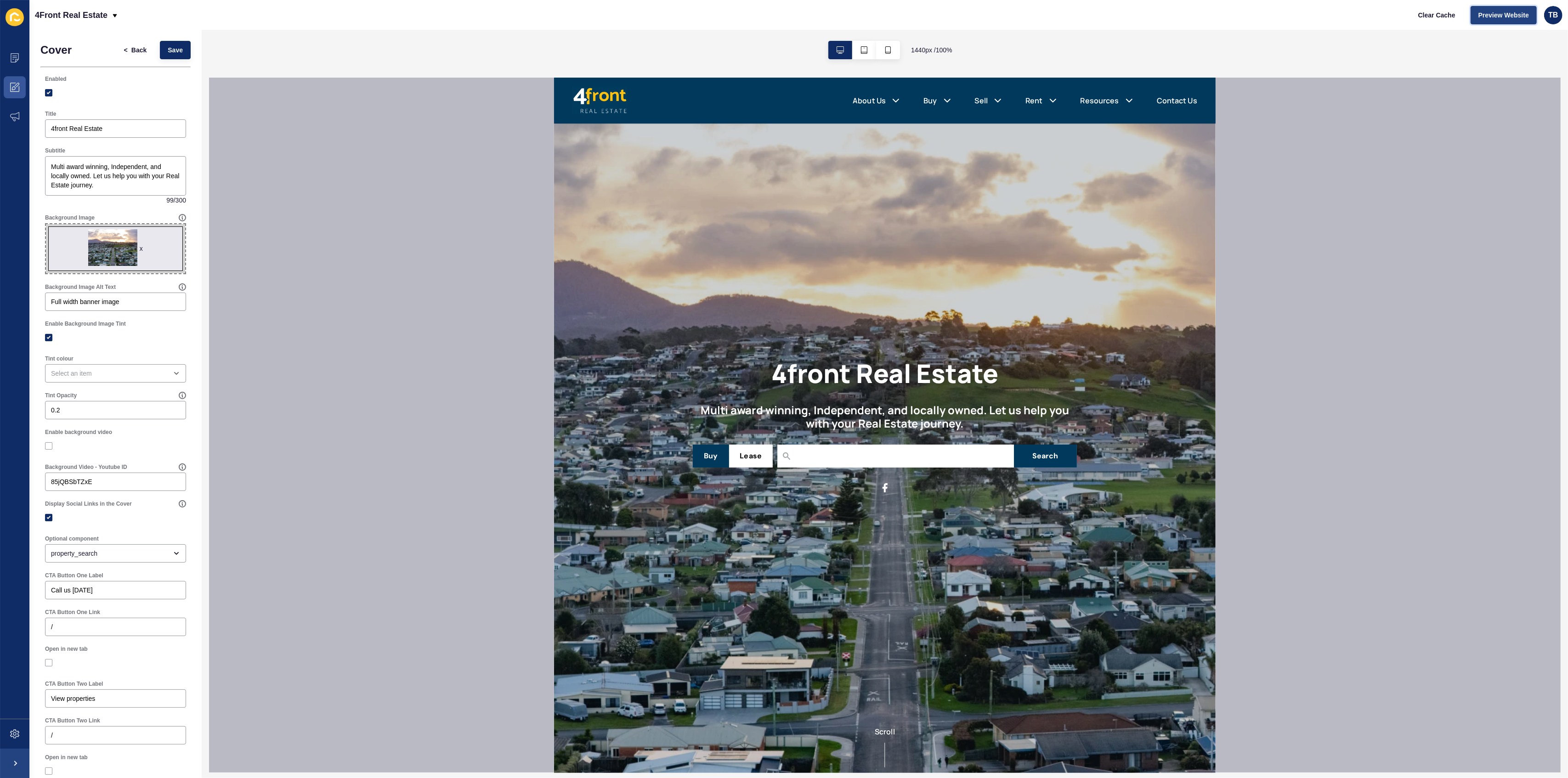
click at [1498, 17] on span "Preview Website" at bounding box center [1504, 15] width 51 height 9
click at [140, 252] on div "x" at bounding box center [141, 248] width 3 height 9
click at [129, 239] on span at bounding box center [115, 242] width 139 height 36
click at [46, 224] on input "Drag or click to upload" at bounding box center [46, 224] width 0 height 0
type input "C:\fakepath\4.jpg"
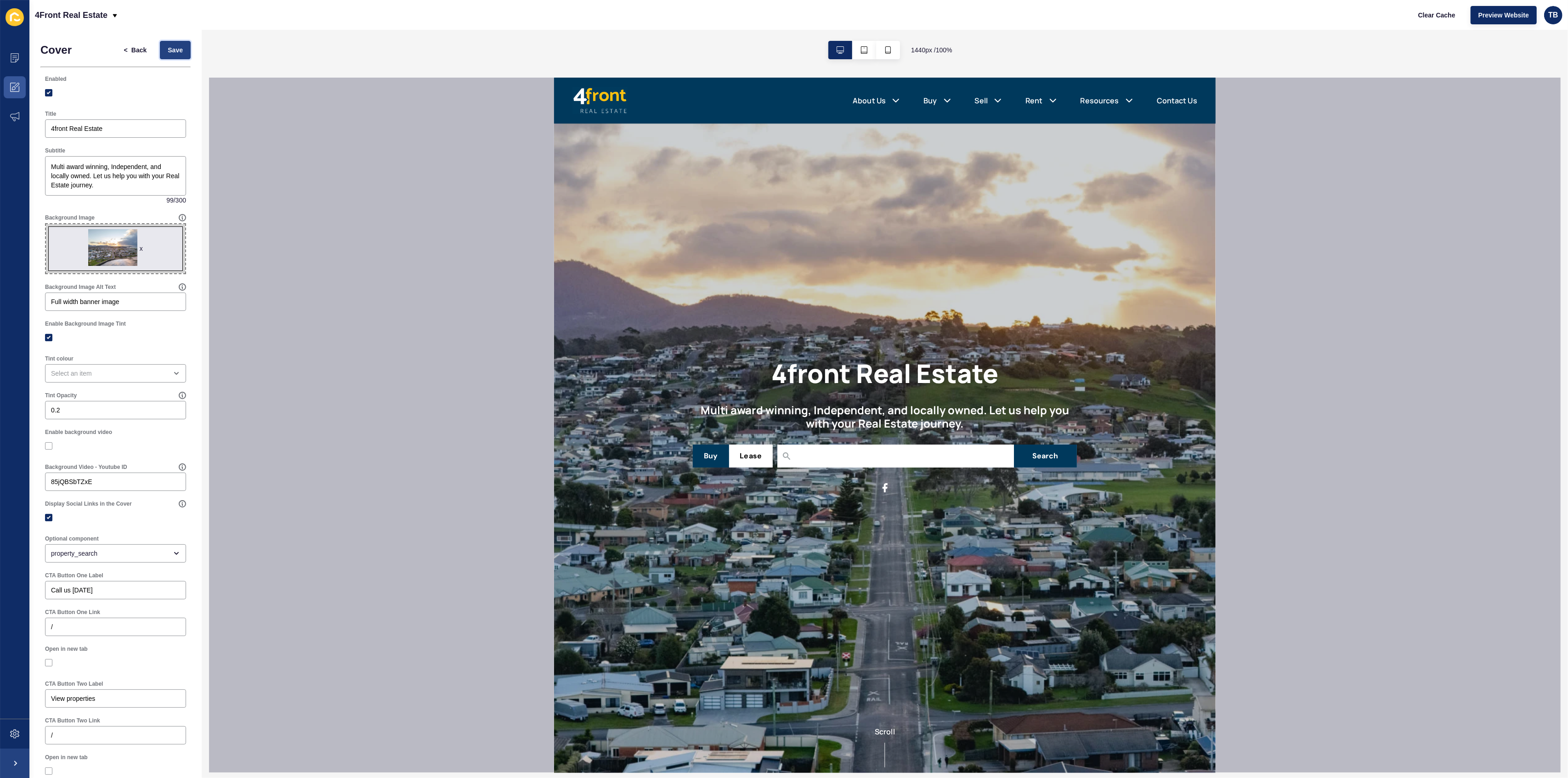
click at [168, 51] on span "Save" at bounding box center [175, 50] width 15 height 9
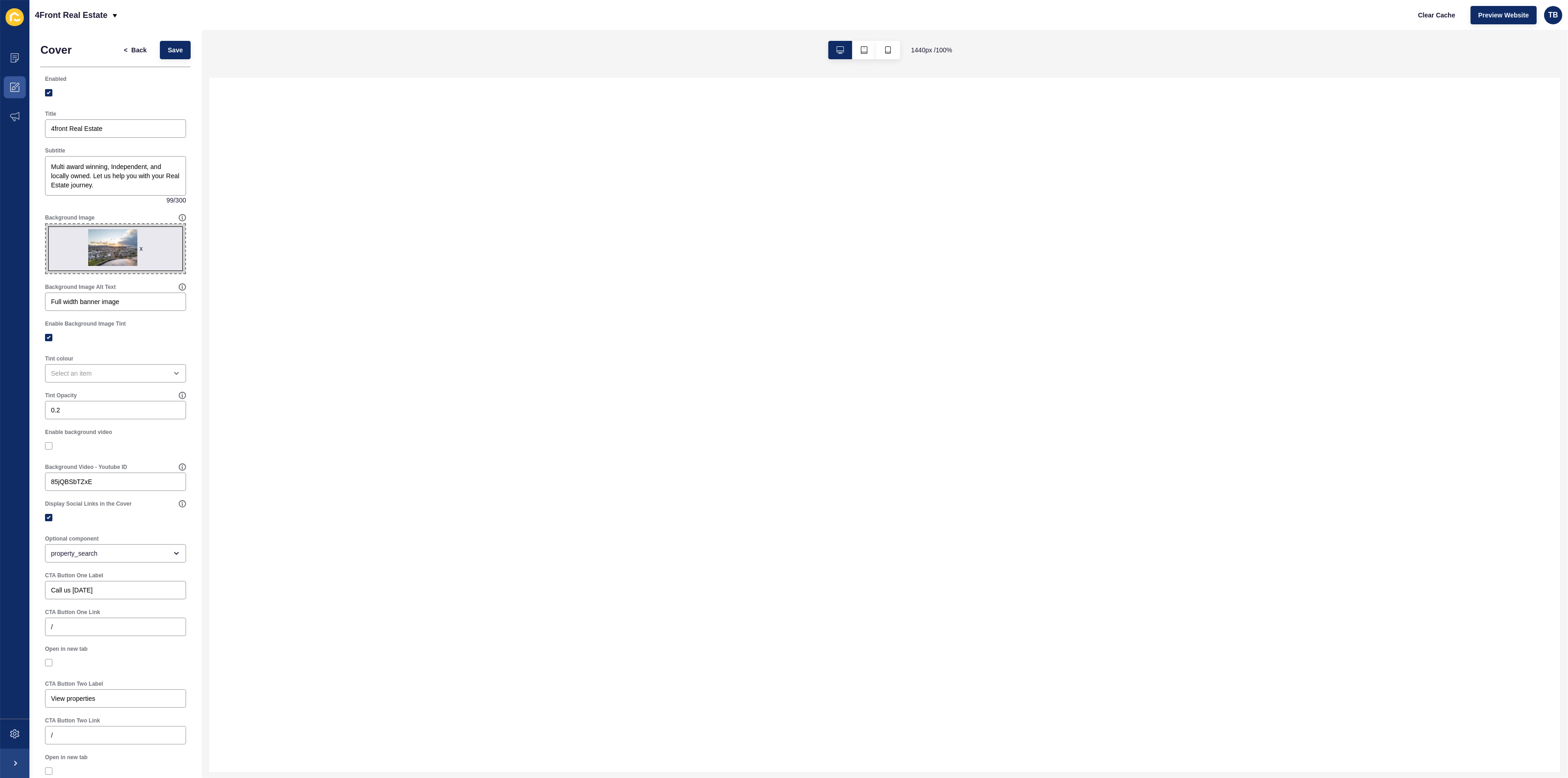
select select
